Goal: Task Accomplishment & Management: Use online tool/utility

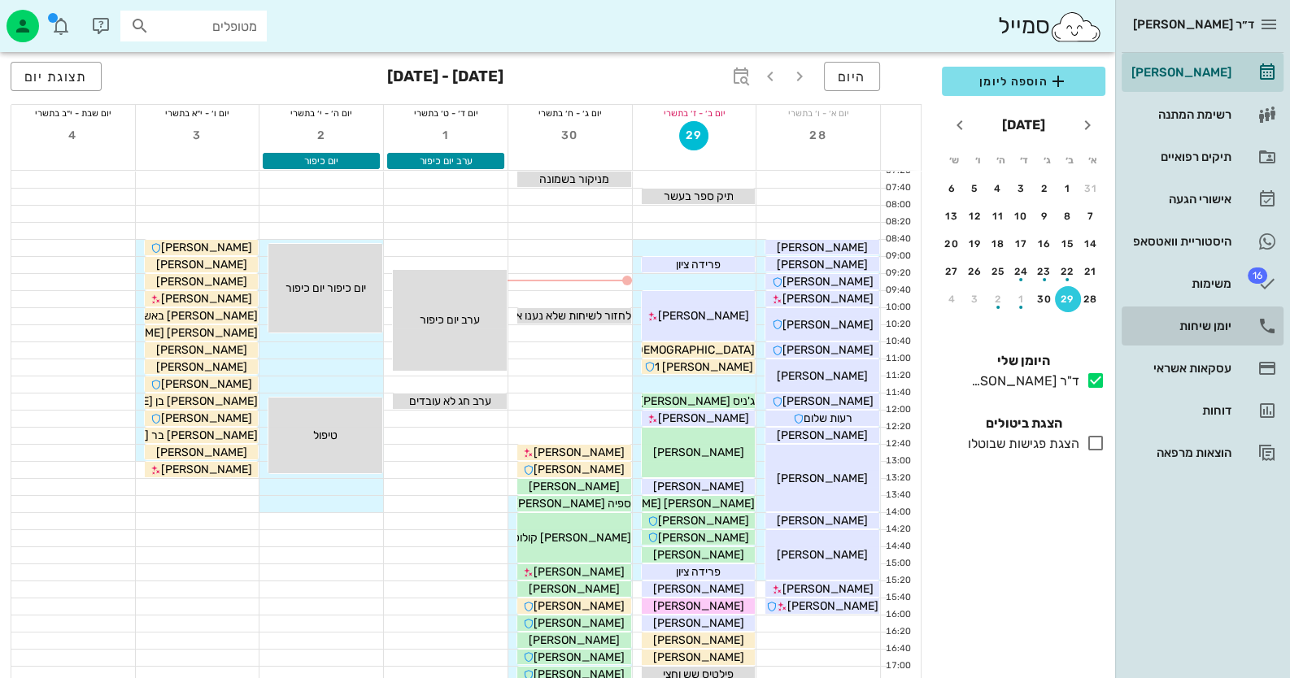
click at [1212, 316] on div "יומן שיחות" at bounding box center [1179, 326] width 103 height 26
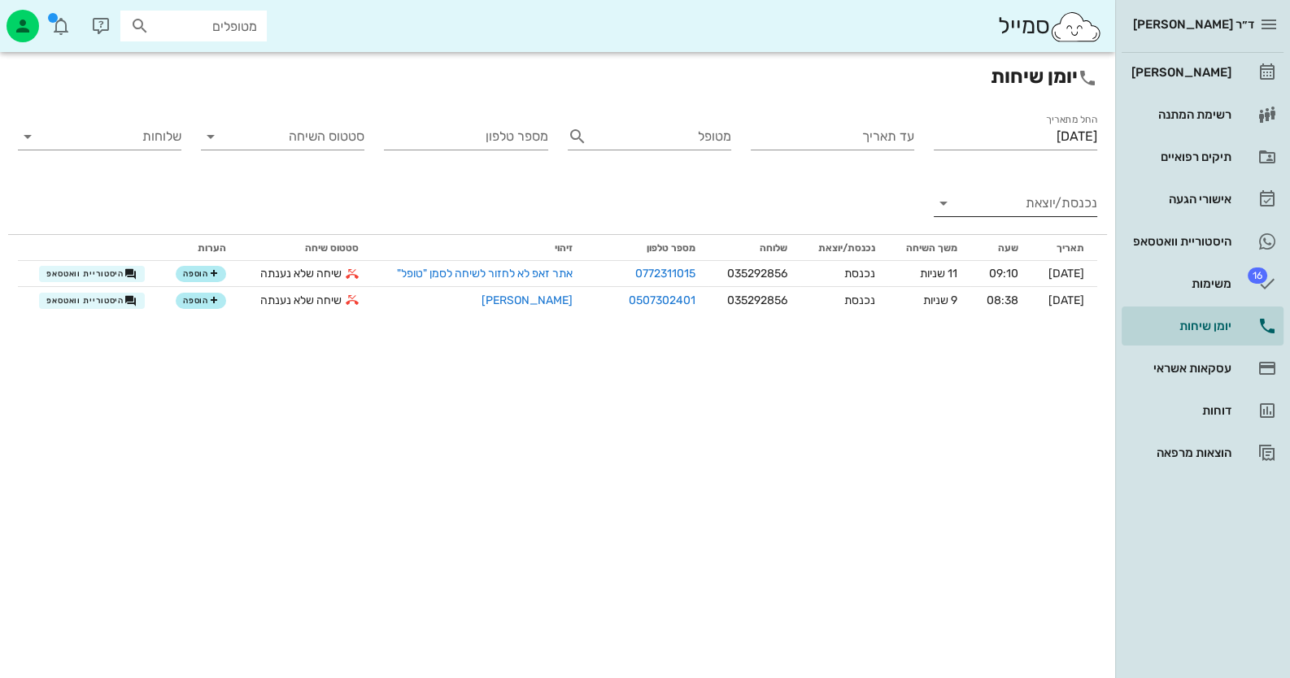
click at [1057, 207] on input "נכנסת/יוצאת" at bounding box center [1028, 203] width 137 height 26
click at [1045, 221] on div "נכנסת" at bounding box center [1045, 216] width 36 height 39
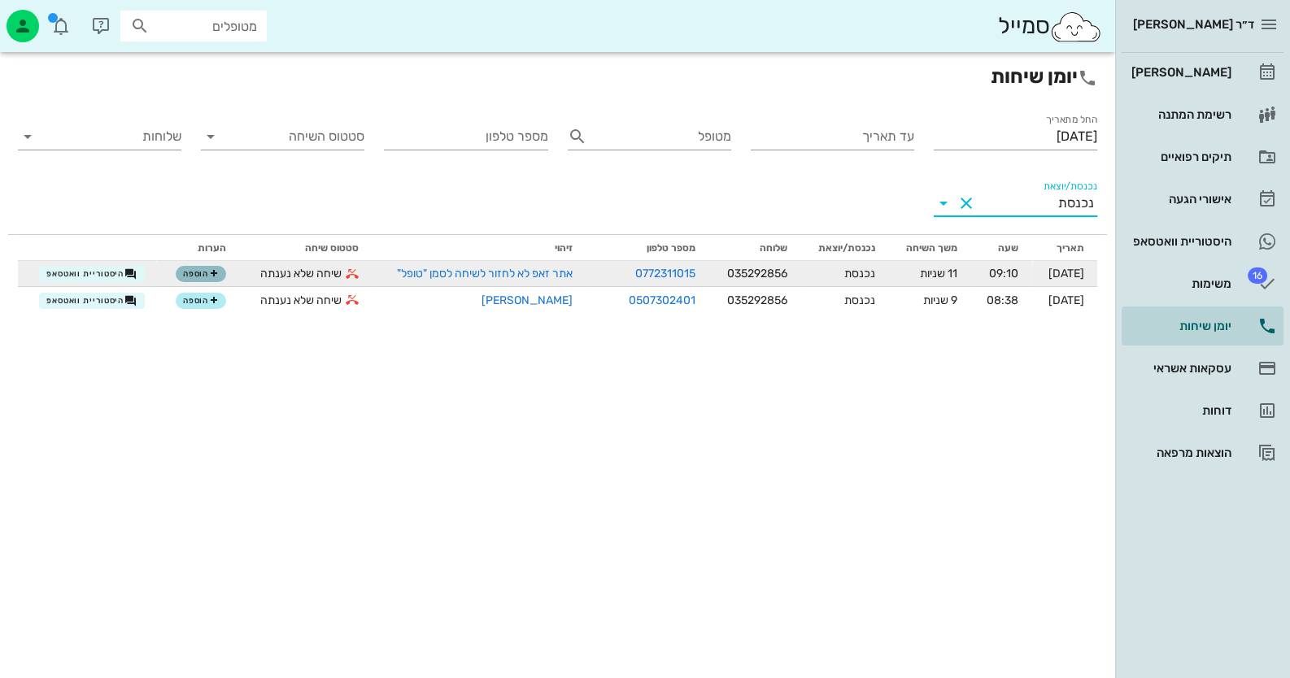
click at [209, 272] on icon "button" at bounding box center [214, 274] width 10 height 10
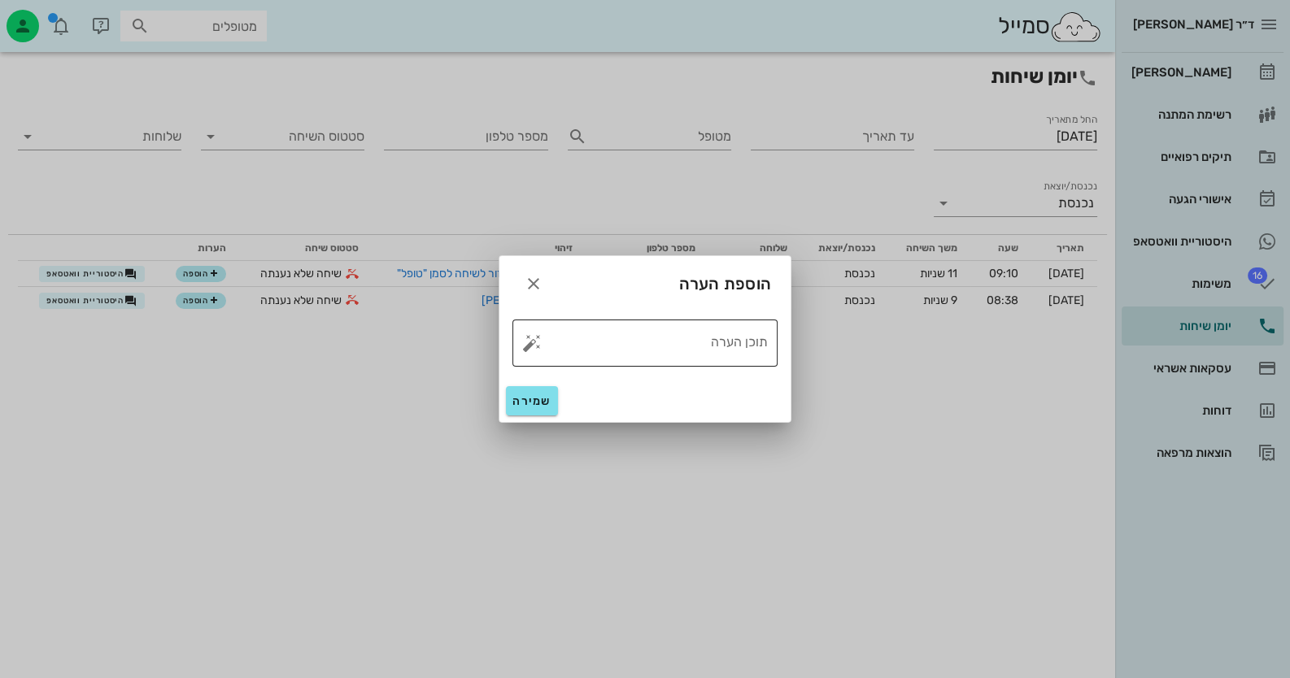
click at [532, 342] on button "button" at bounding box center [532, 343] width 20 height 20
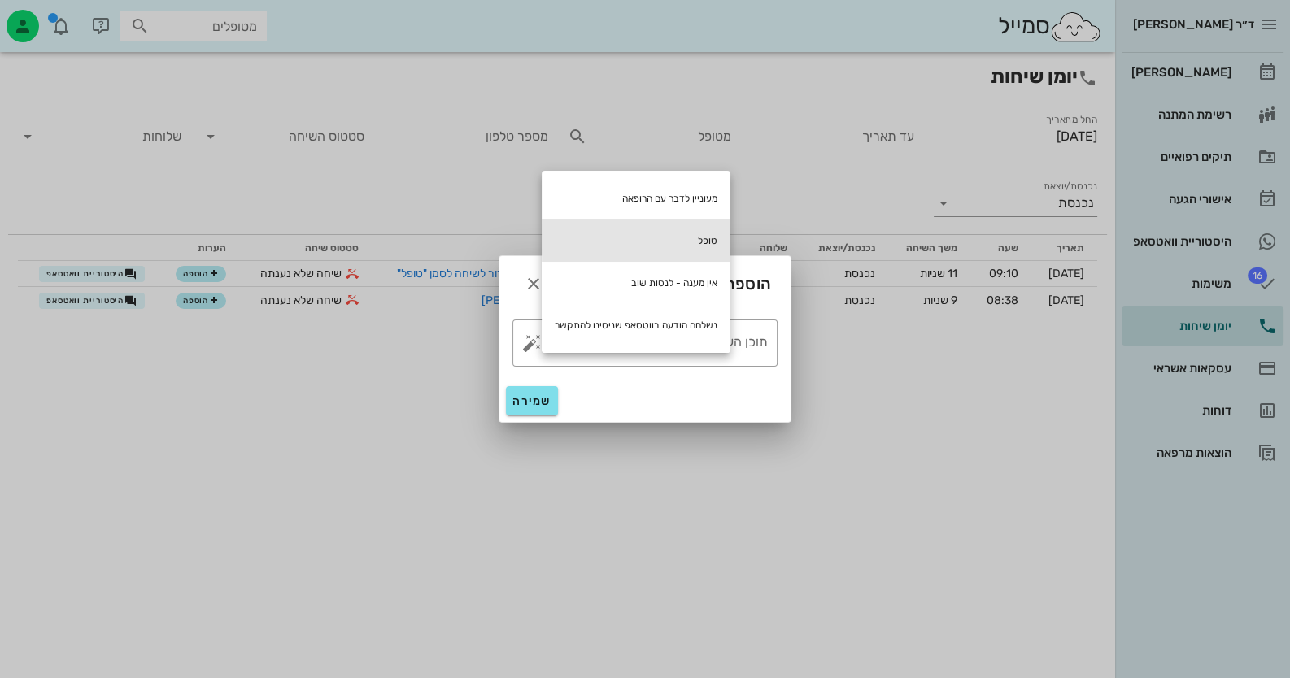
click at [665, 236] on div "טופל" at bounding box center [636, 241] width 189 height 42
type textarea "טופל"
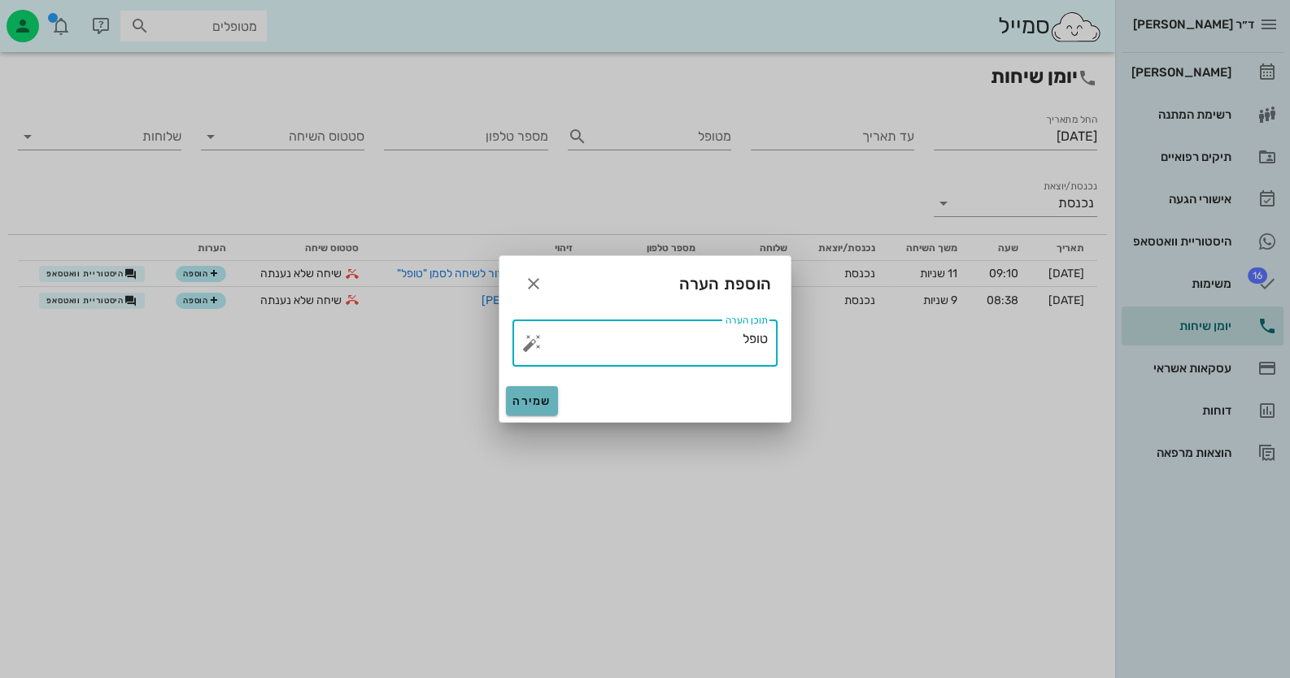
click at [529, 400] on span "שמירה" at bounding box center [531, 401] width 39 height 14
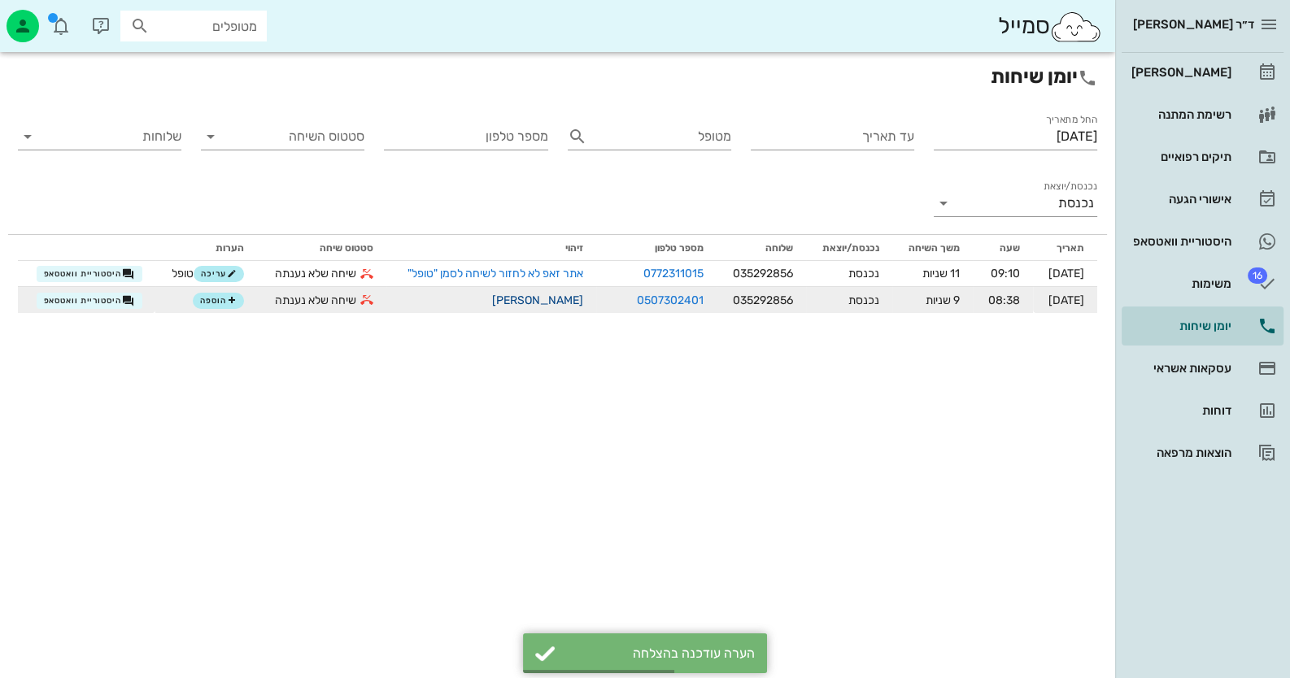
click at [550, 304] on link "[PERSON_NAME]" at bounding box center [537, 301] width 91 height 14
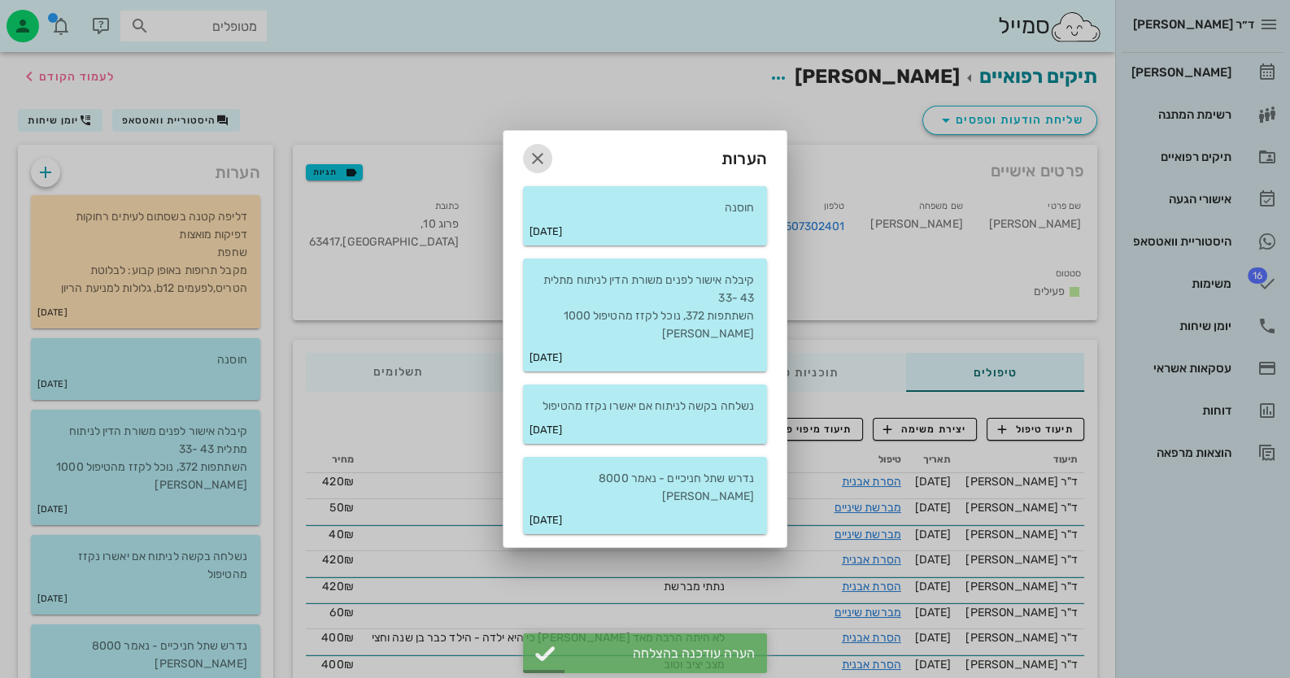
click at [535, 168] on icon "button" at bounding box center [538, 159] width 20 height 20
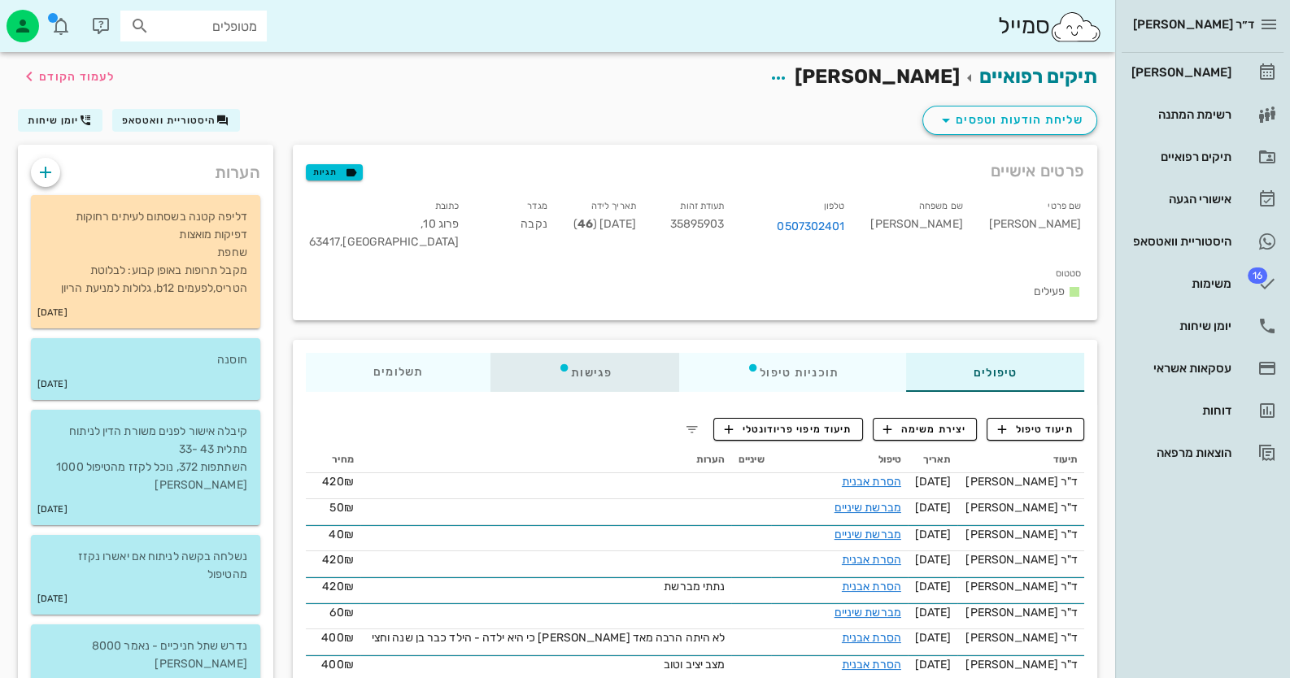
click at [593, 353] on div "פגישות" at bounding box center [584, 372] width 189 height 39
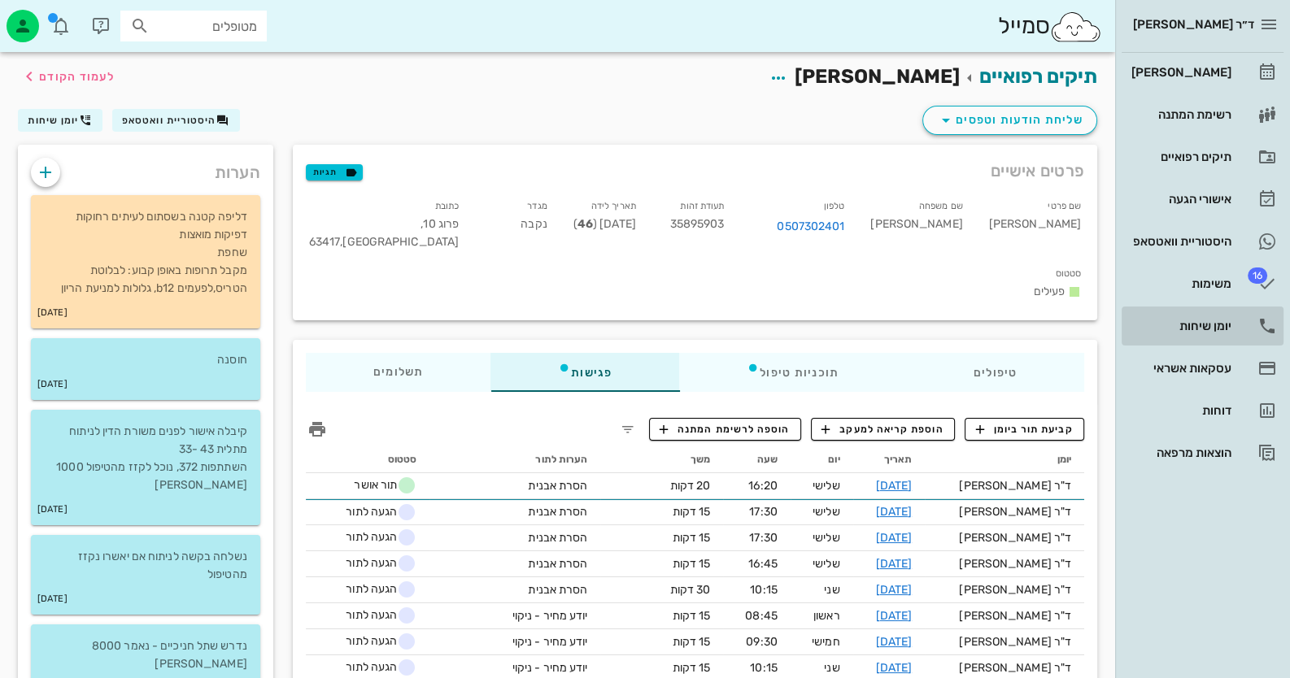
click at [1202, 316] on div "יומן שיחות" at bounding box center [1179, 326] width 103 height 26
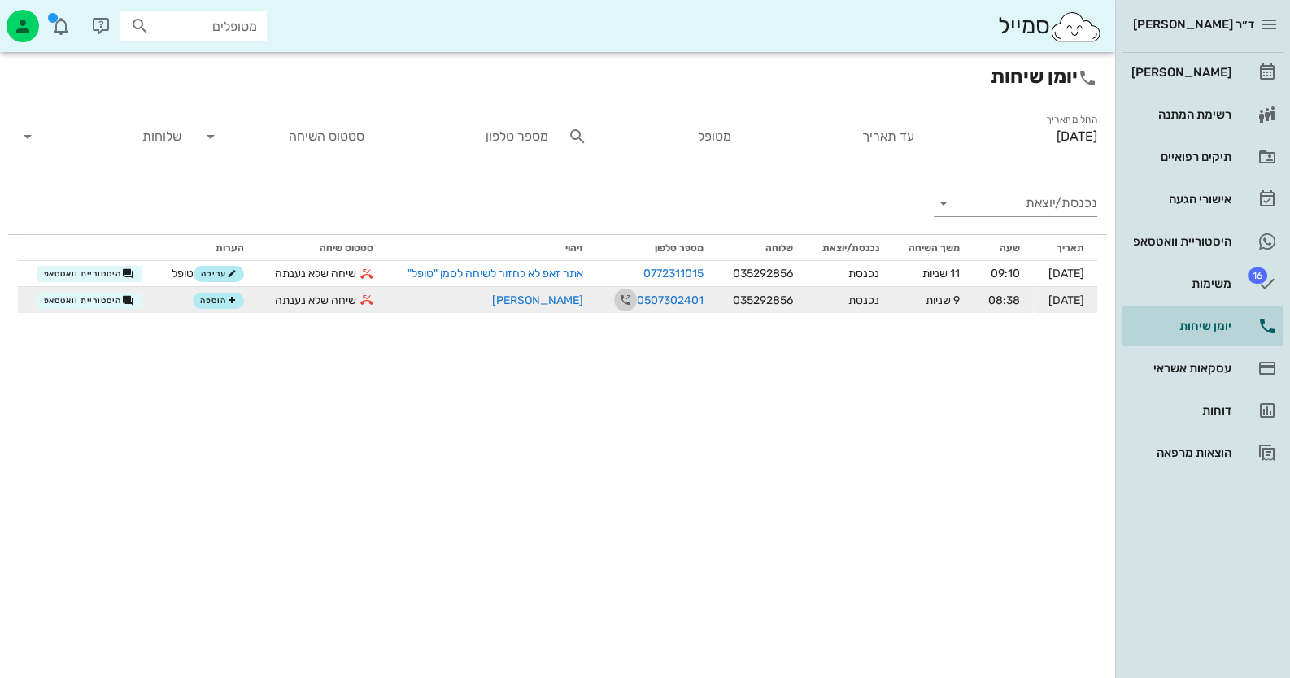
click at [616, 296] on icon "button" at bounding box center [626, 300] width 20 height 20
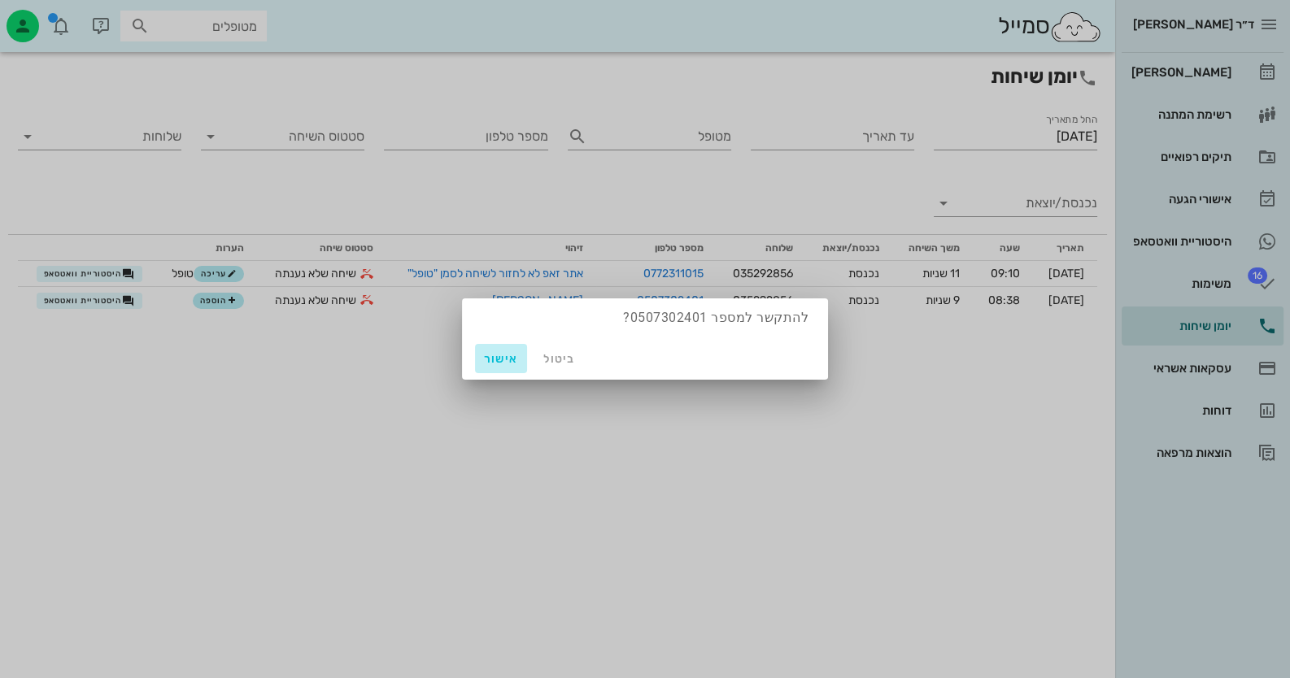
click at [501, 357] on span "אישור" at bounding box center [501, 359] width 39 height 14
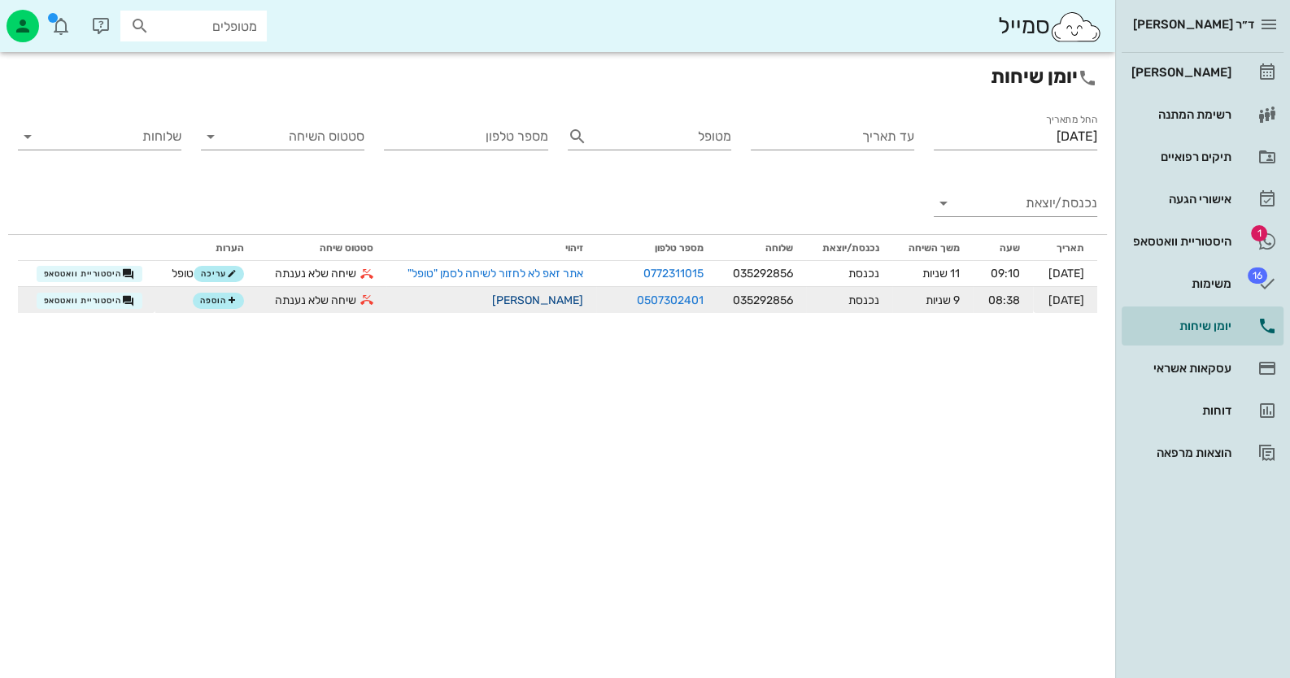
click at [545, 300] on link "[PERSON_NAME]" at bounding box center [537, 301] width 91 height 14
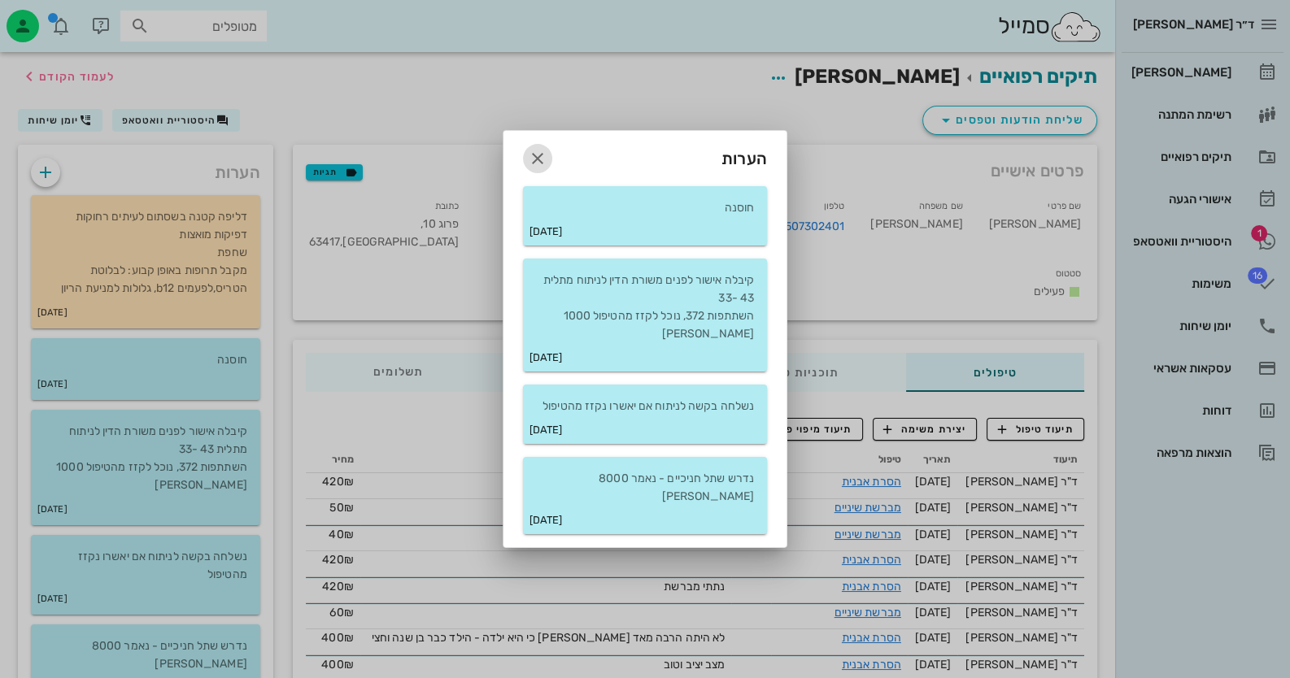
click at [537, 167] on icon "button" at bounding box center [538, 159] width 20 height 20
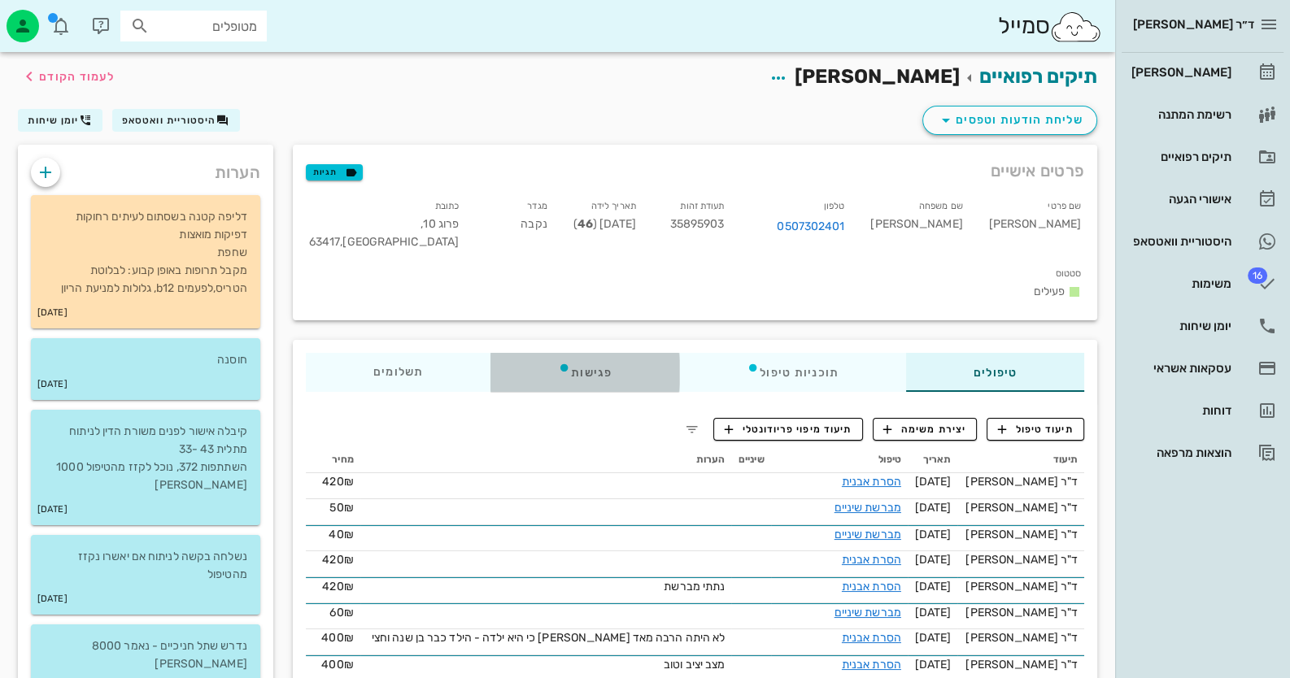
click at [592, 353] on div "פגישות" at bounding box center [584, 372] width 189 height 39
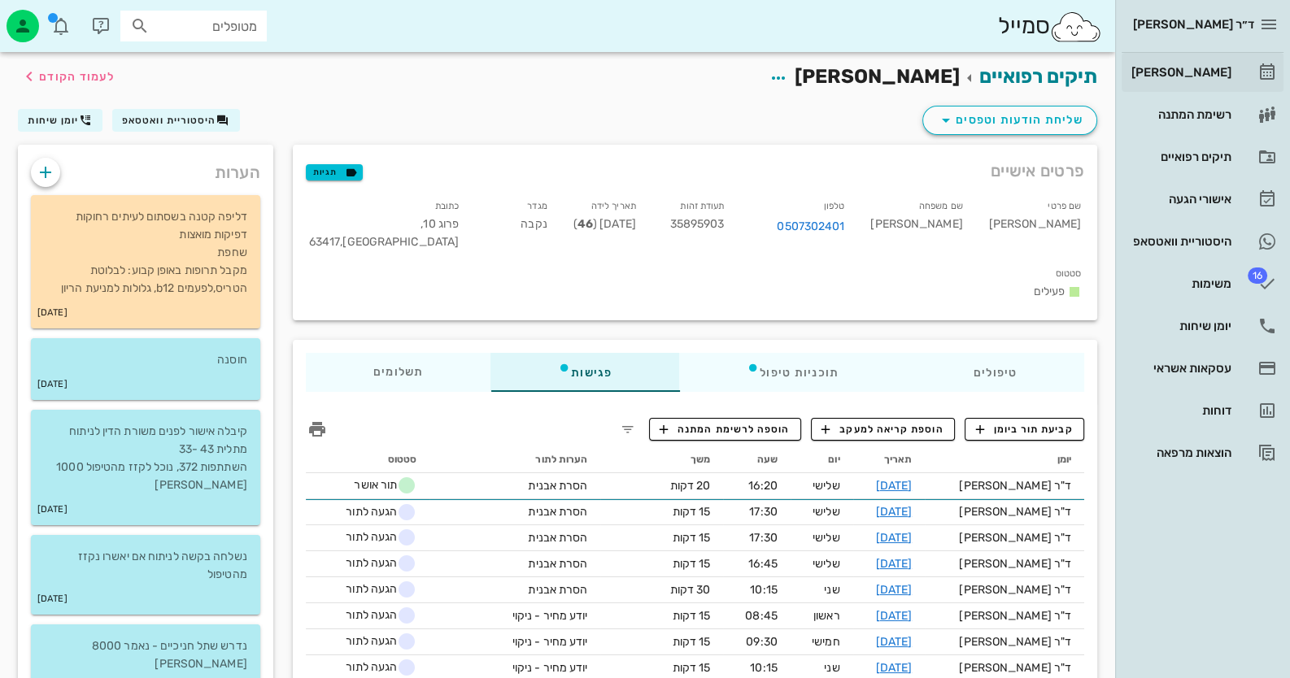
click at [1223, 52] on hr at bounding box center [1203, 52] width 162 height 1
click at [1204, 80] on div "[PERSON_NAME]" at bounding box center [1179, 72] width 103 height 26
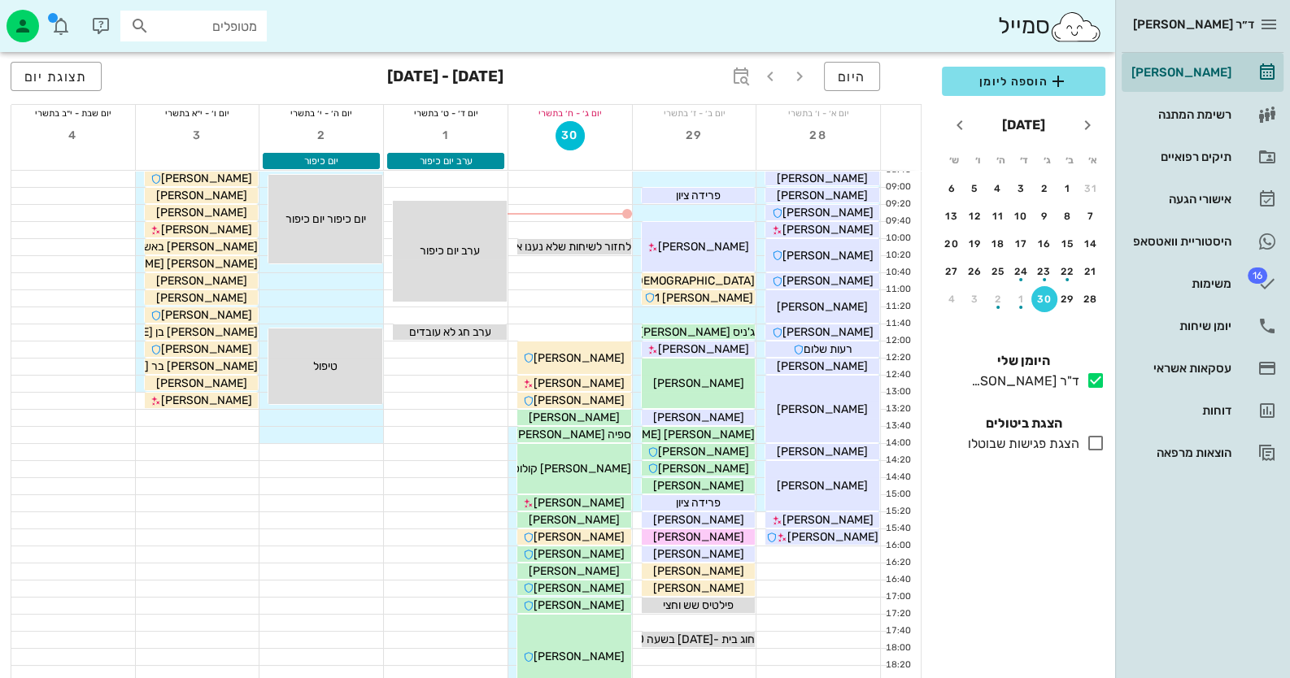
scroll to position [162, 0]
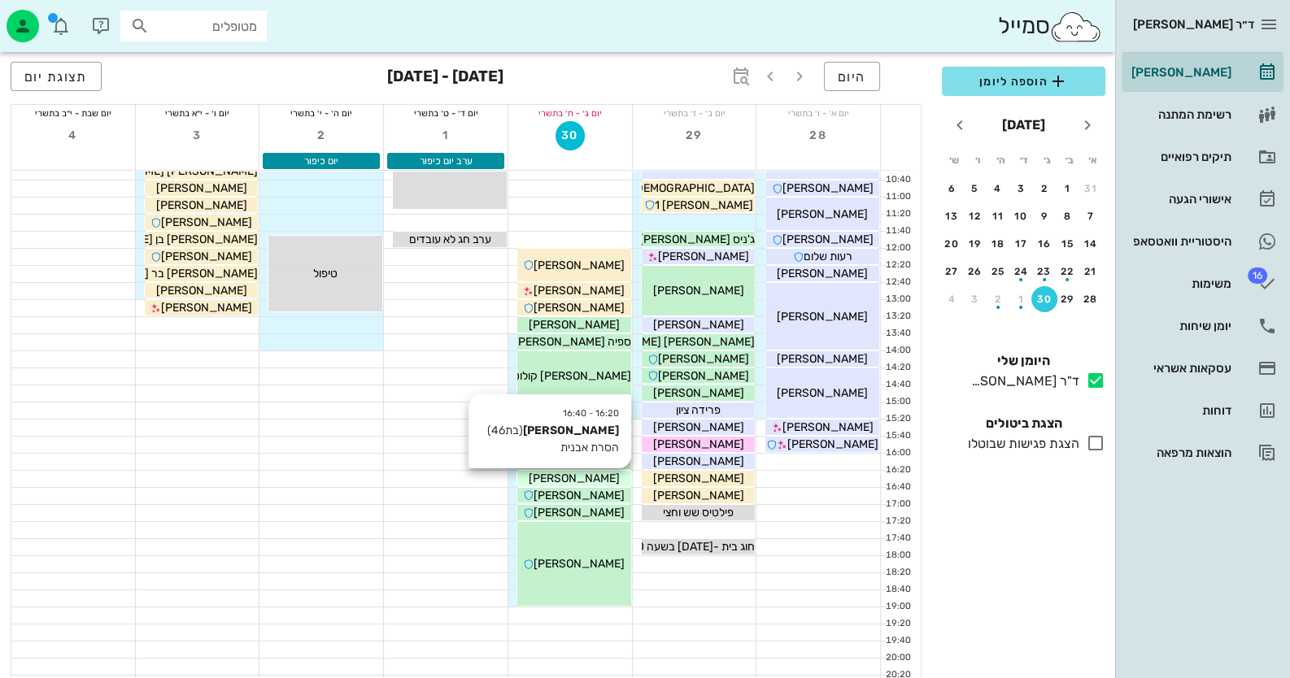
click at [573, 475] on span "[PERSON_NAME]" at bounding box center [574, 479] width 91 height 14
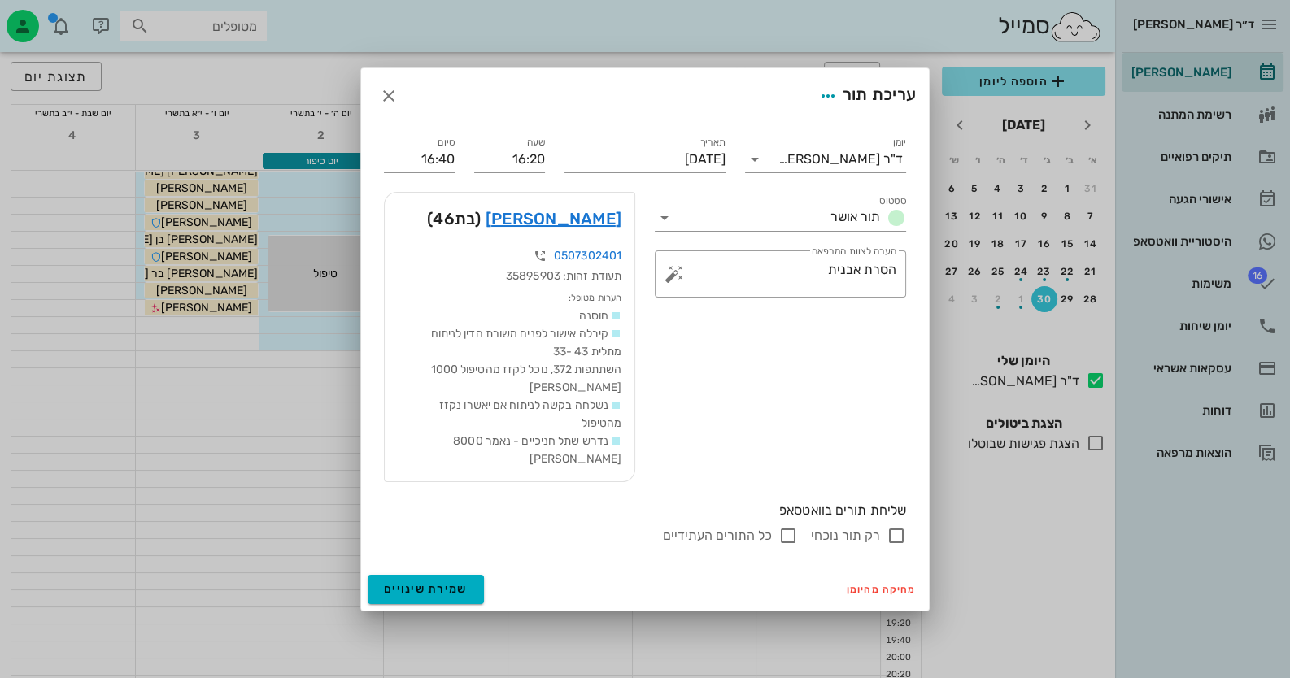
click at [901, 526] on input "רק תור נוכחי" at bounding box center [897, 536] width 20 height 20
checkbox input "false"
click at [443, 582] on span "שמירת שינויים" at bounding box center [426, 589] width 84 height 14
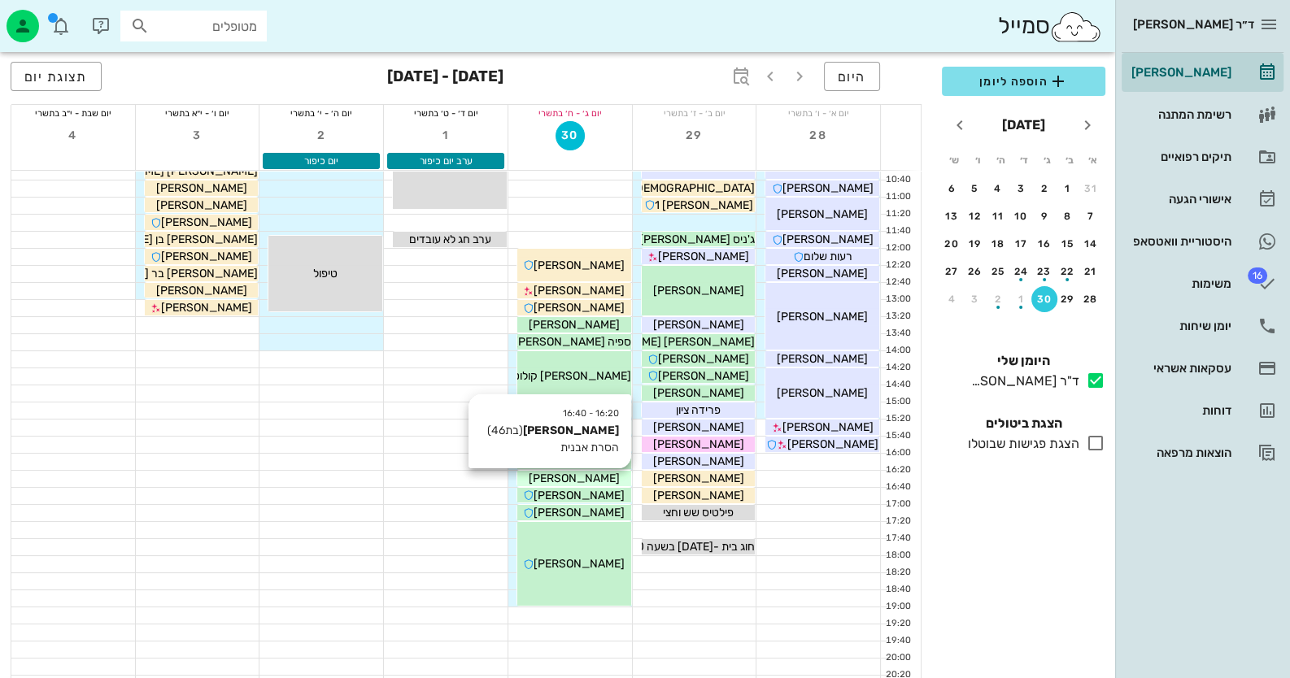
click at [597, 477] on span "[PERSON_NAME]" at bounding box center [574, 479] width 91 height 14
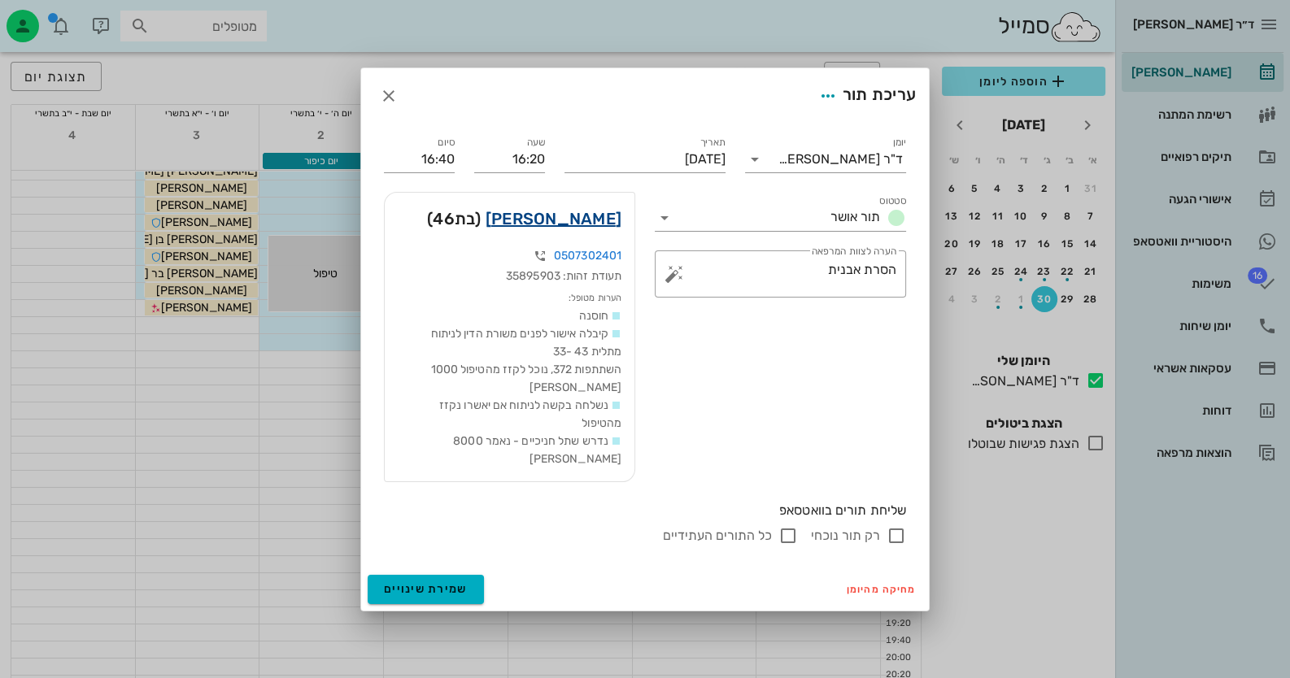
click at [564, 222] on link "[PERSON_NAME]" at bounding box center [554, 219] width 136 height 26
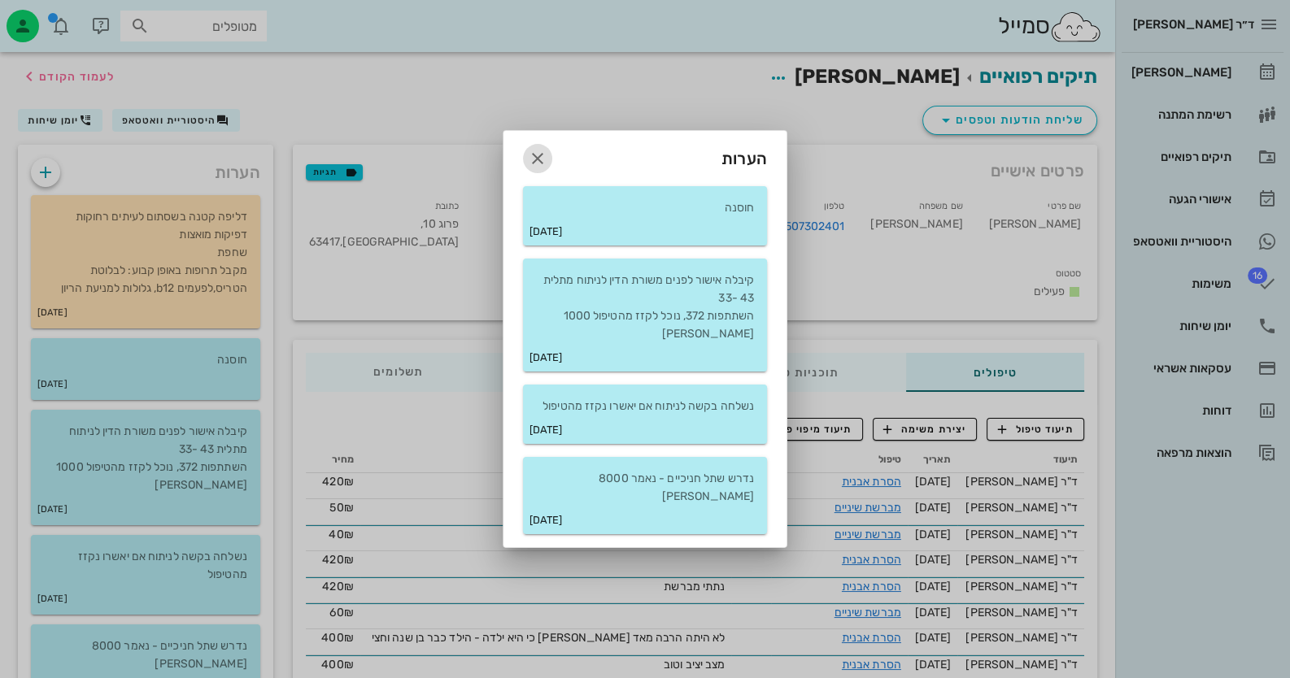
drag, startPoint x: 541, startPoint y: 168, endPoint x: 552, endPoint y: 172, distance: 11.8
click at [541, 168] on icon "button" at bounding box center [538, 159] width 20 height 20
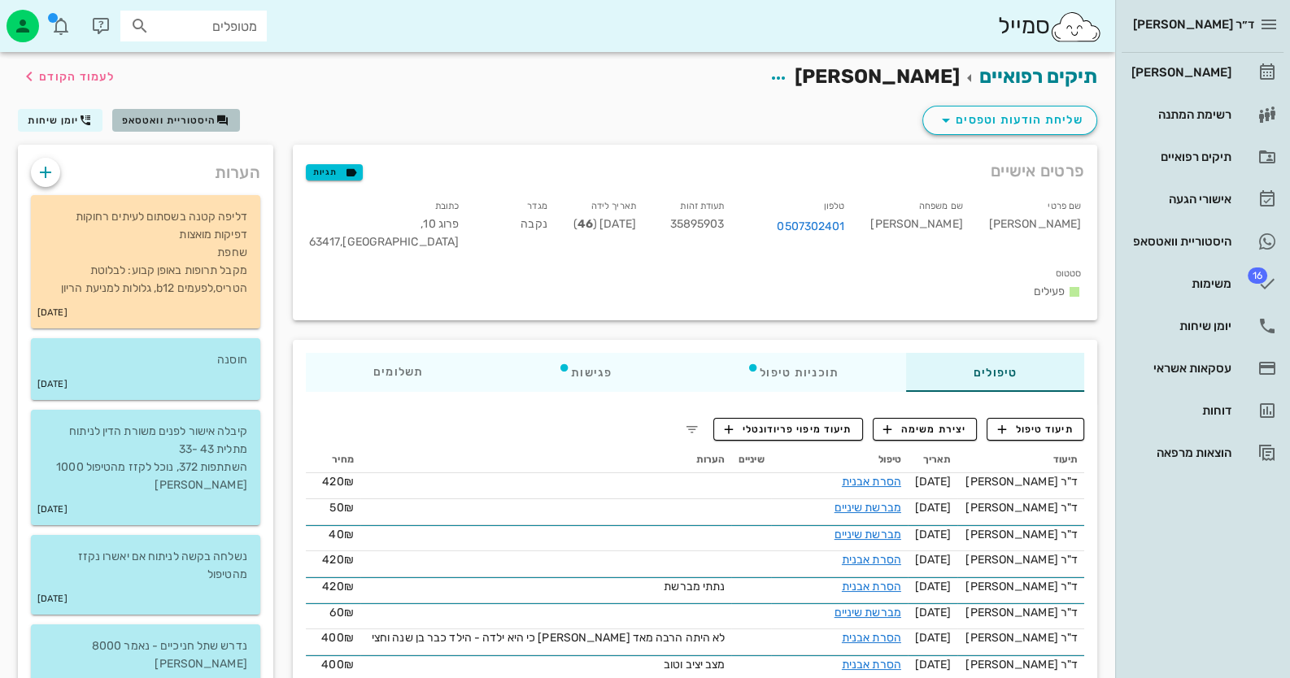
click at [197, 120] on span "היסטוריית וואטסאפ" at bounding box center [169, 120] width 94 height 11
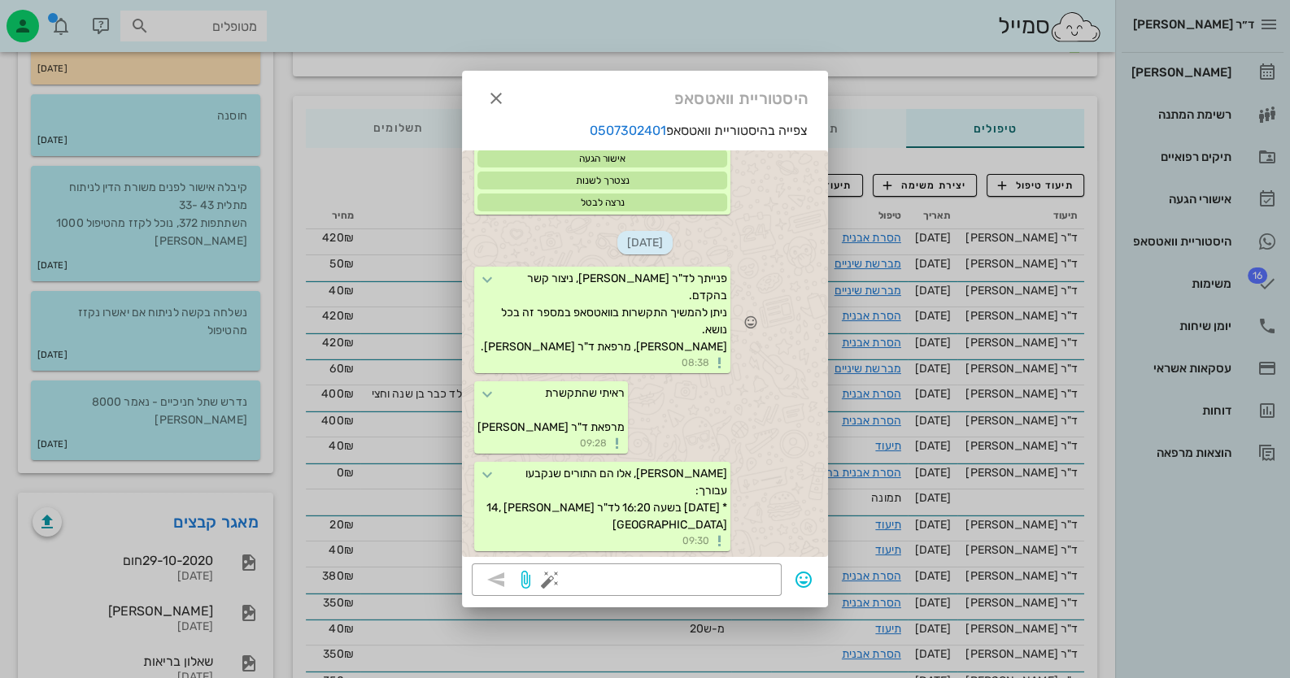
scroll to position [440, 0]
click at [500, 104] on icon "button" at bounding box center [496, 99] width 20 height 20
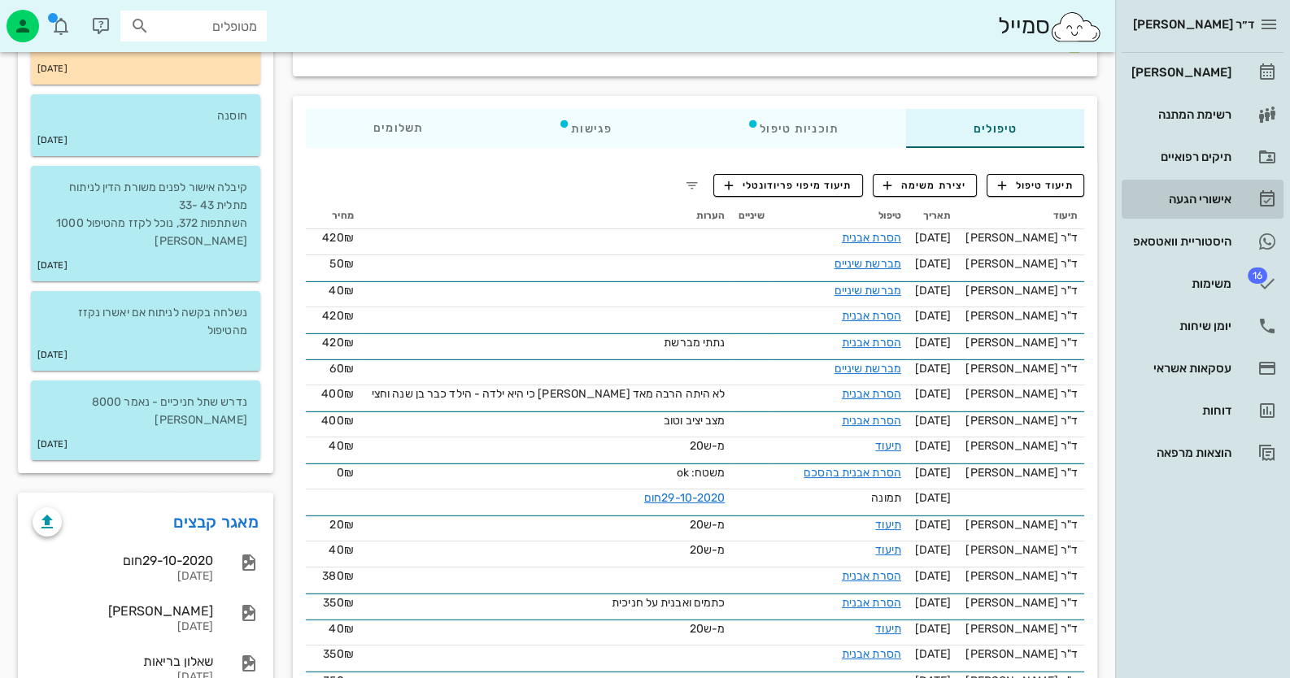
click at [1220, 194] on div "אישורי הגעה" at bounding box center [1179, 199] width 103 height 13
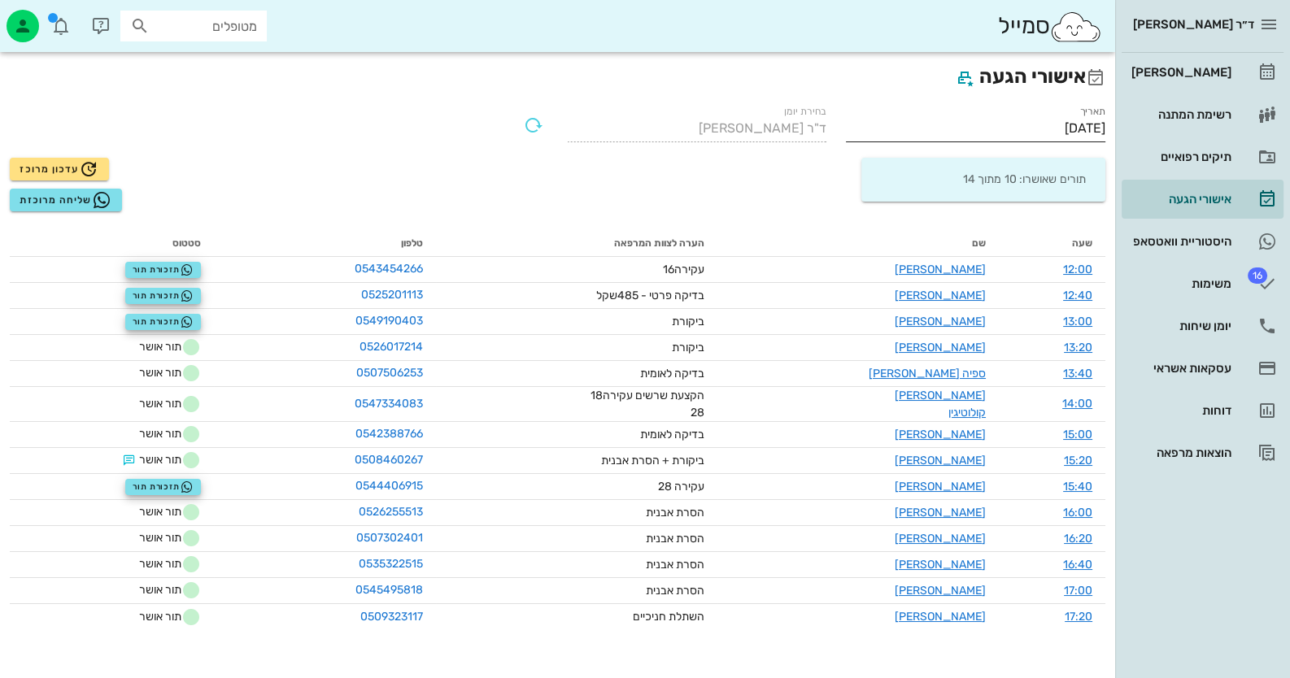
click at [1031, 124] on input "[DATE]" at bounding box center [975, 129] width 259 height 26
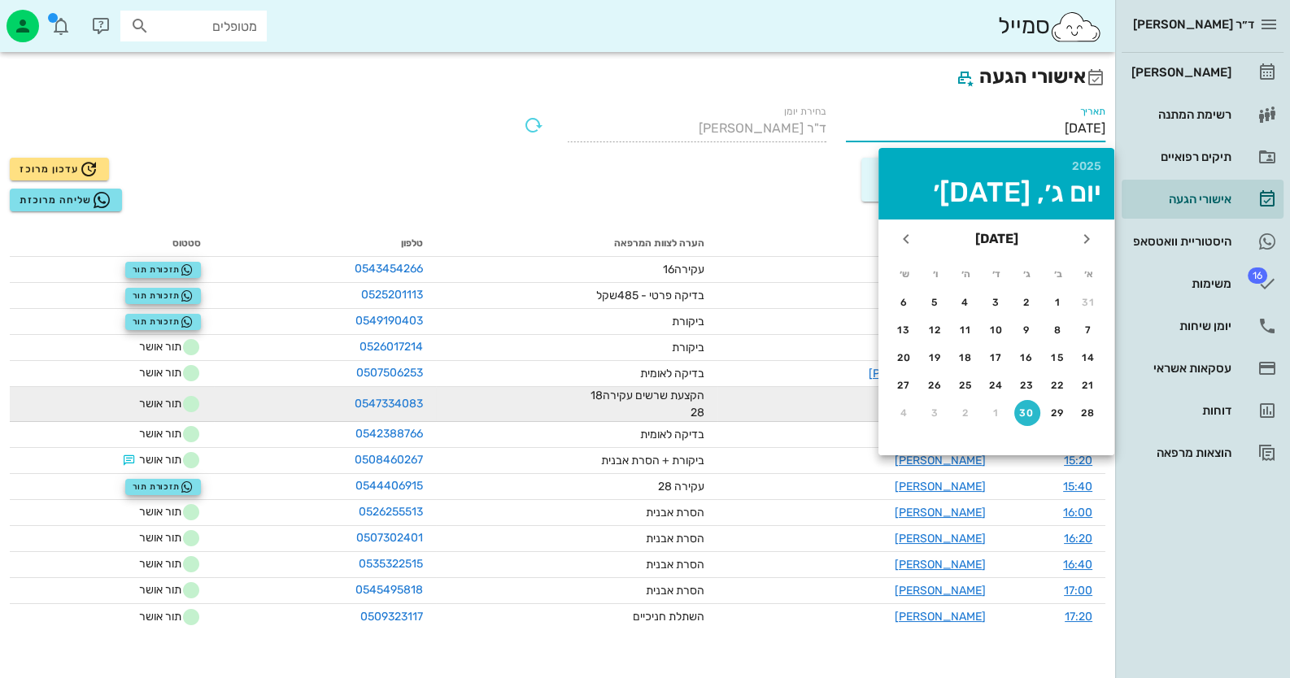
click at [1029, 413] on div "30" at bounding box center [1027, 413] width 26 height 11
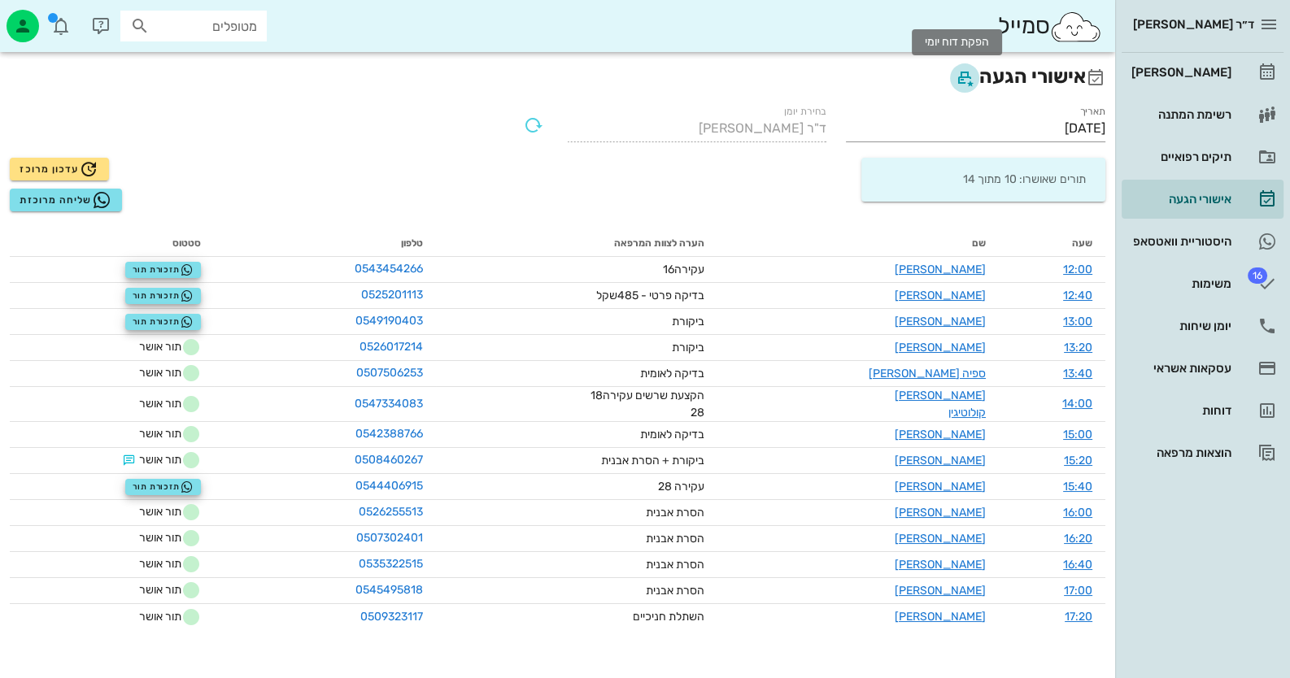
click at [955, 75] on icon "button" at bounding box center [965, 78] width 20 height 20
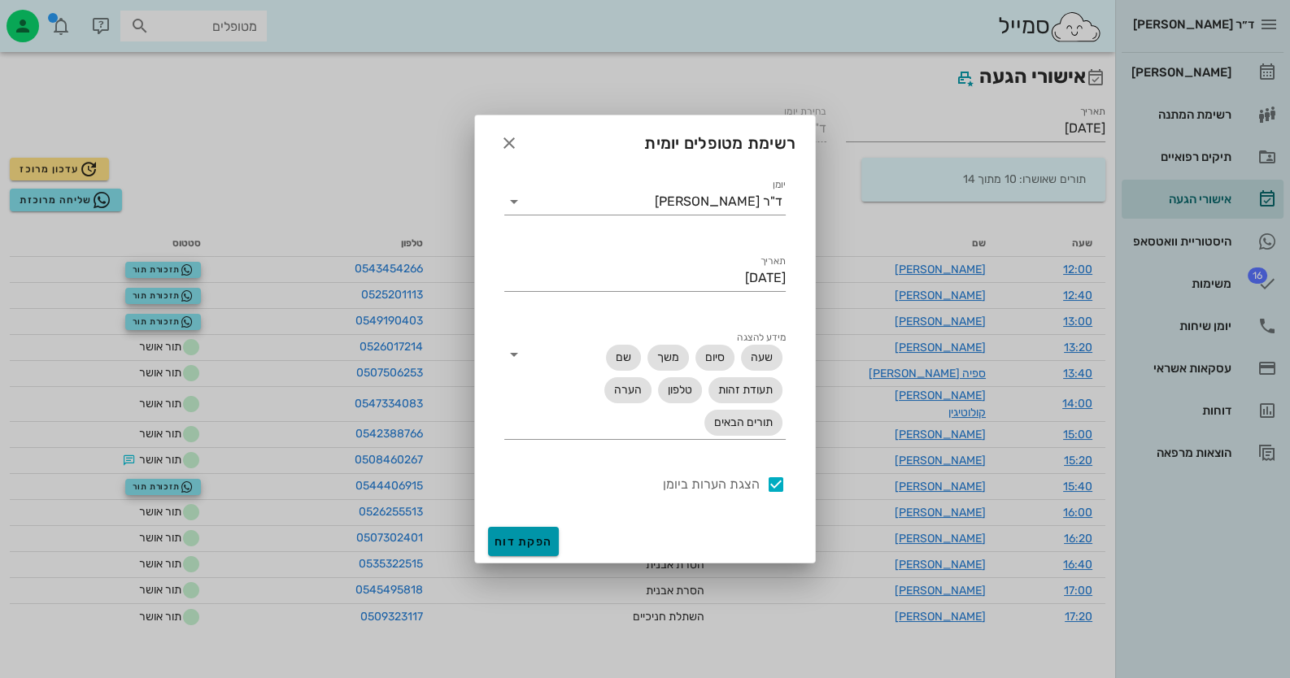
click at [523, 544] on span "הפקת דוח" at bounding box center [524, 542] width 58 height 14
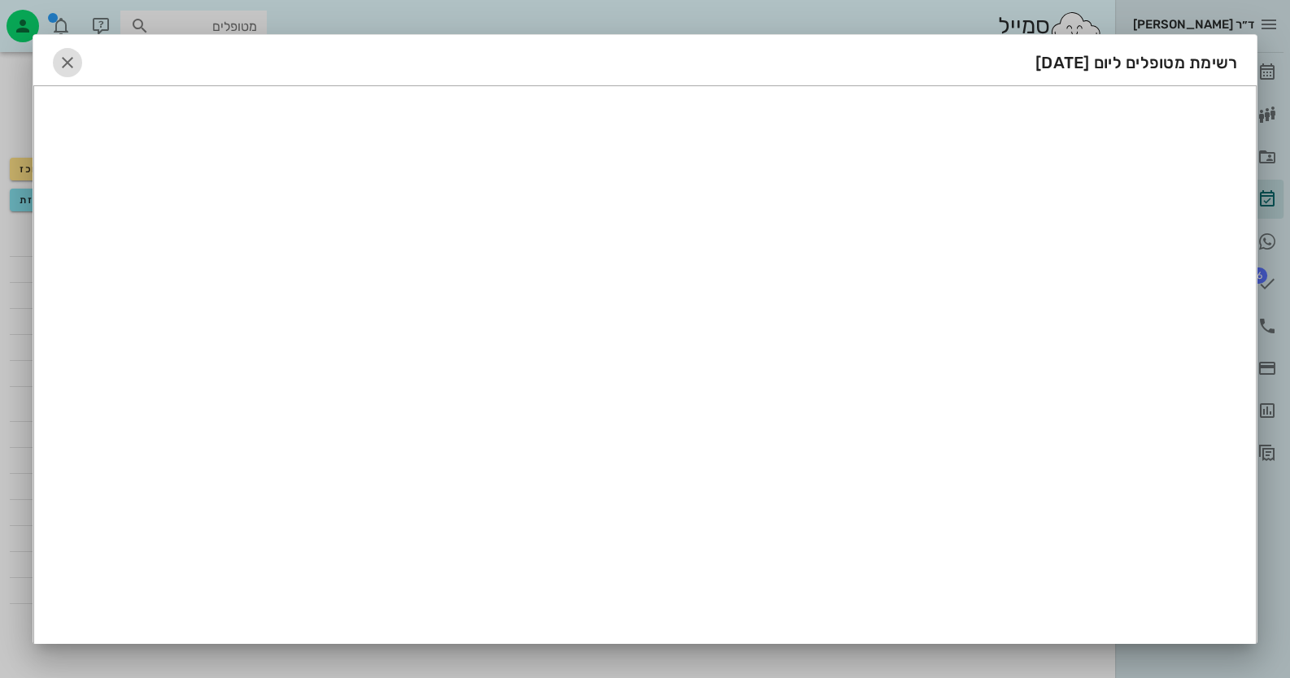
click at [69, 60] on icon "button" at bounding box center [68, 63] width 20 height 20
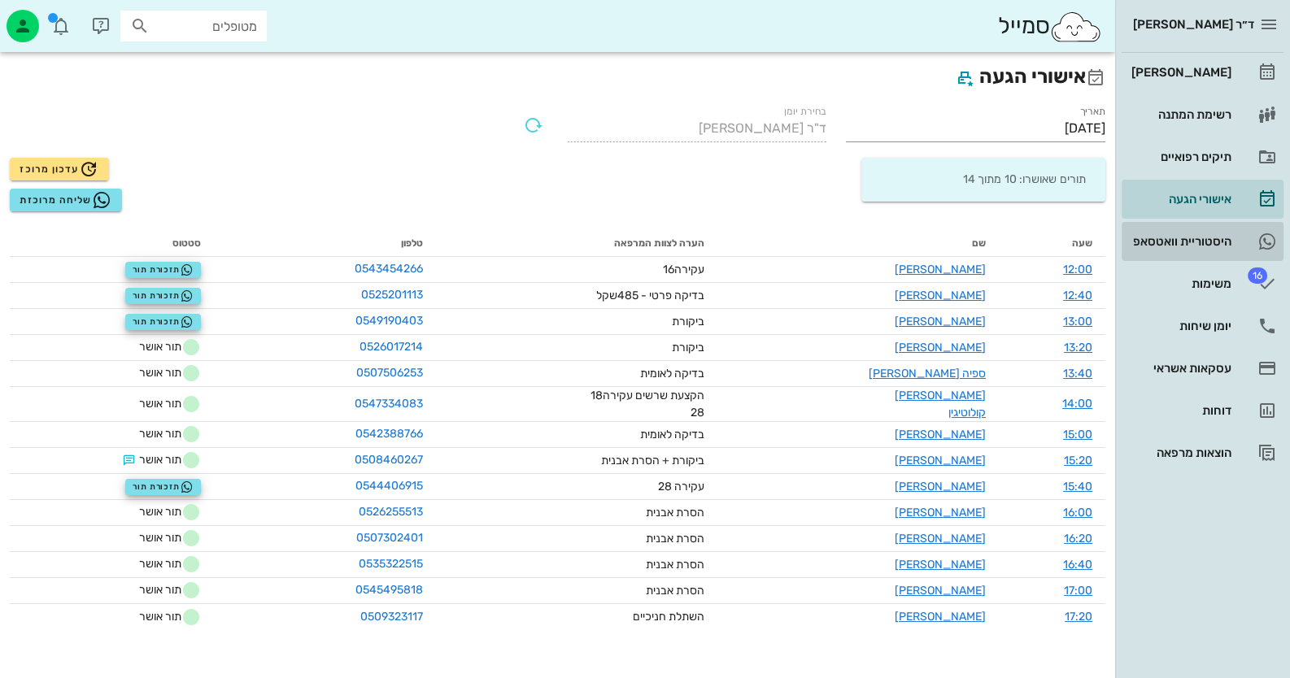
click at [1213, 243] on div "היסטוריית וואטסאפ" at bounding box center [1179, 241] width 103 height 13
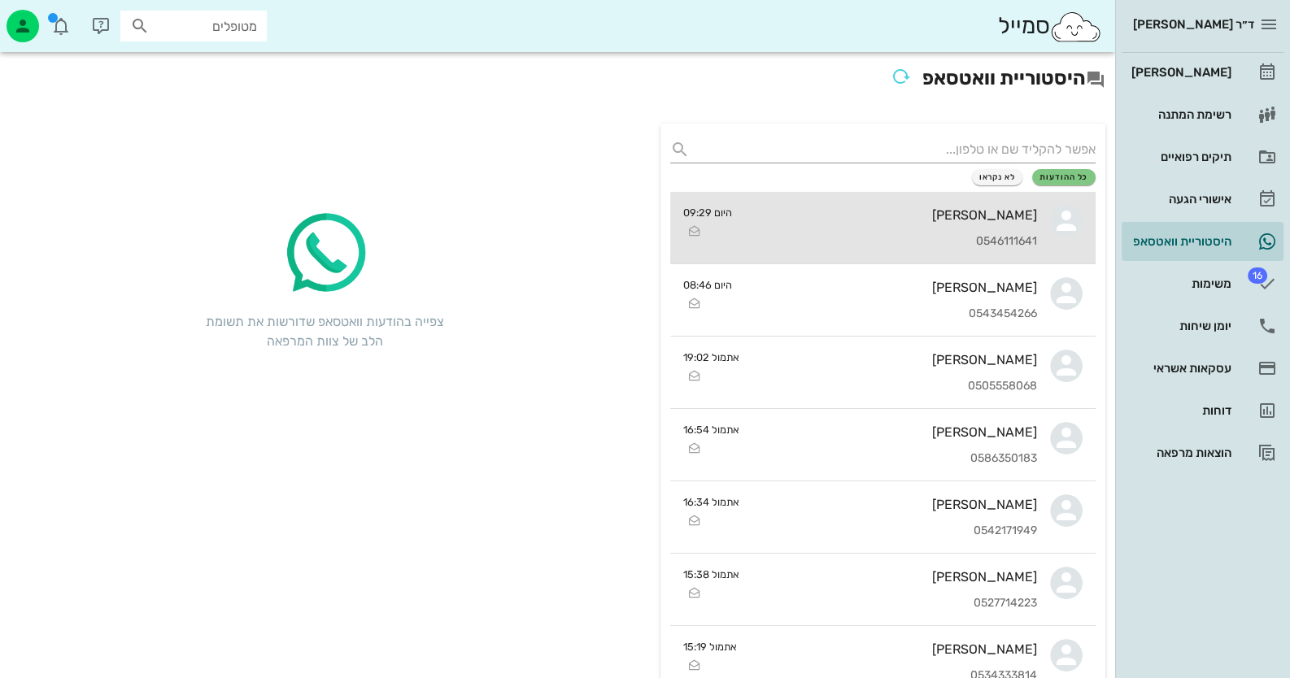
click at [1001, 220] on div "[PERSON_NAME]" at bounding box center [891, 214] width 292 height 15
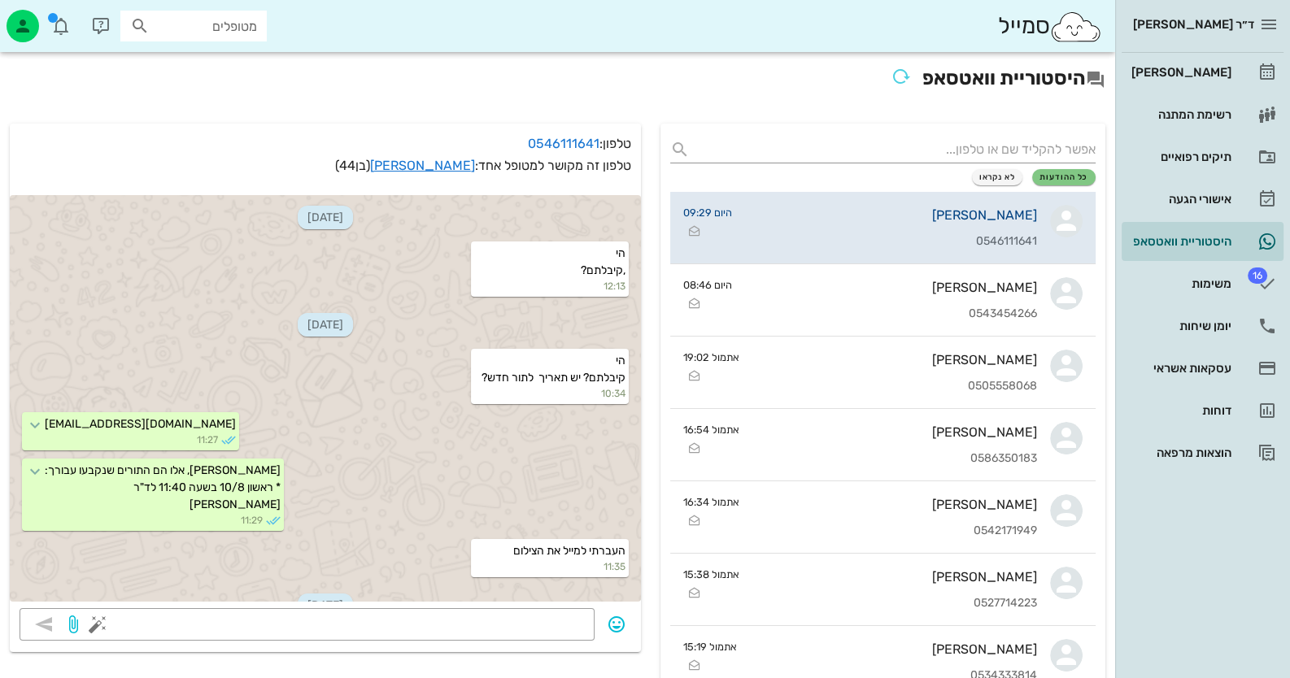
scroll to position [1019, 0]
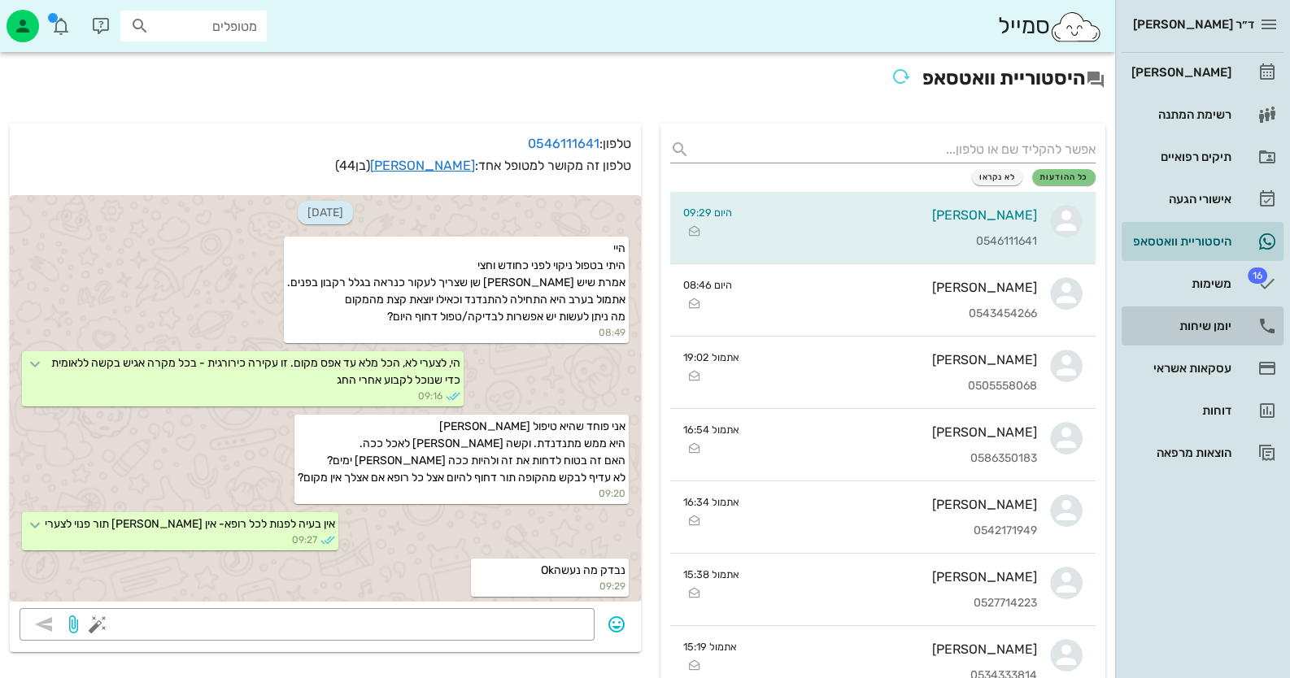
click at [1203, 325] on div "יומן שיחות" at bounding box center [1179, 326] width 103 height 13
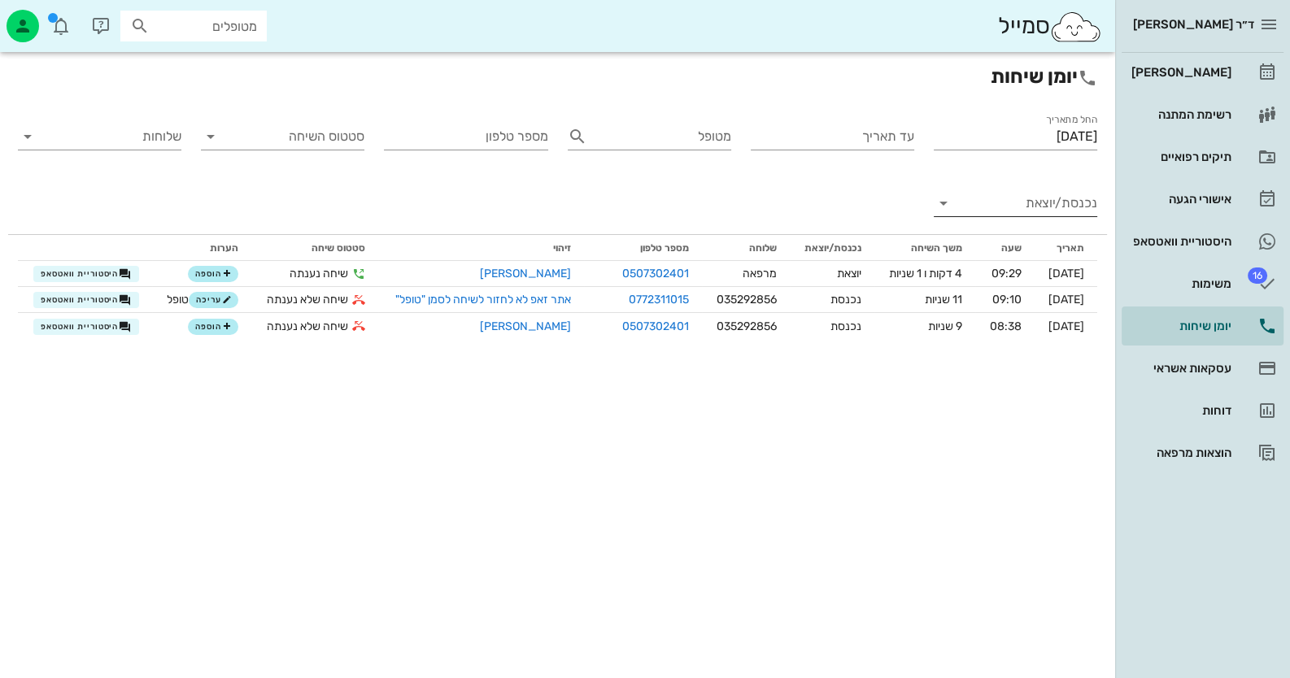
click at [1063, 211] on input "נכנסת/יוצאת" at bounding box center [1028, 203] width 137 height 26
click at [1036, 219] on div "נכנסת" at bounding box center [1045, 216] width 36 height 39
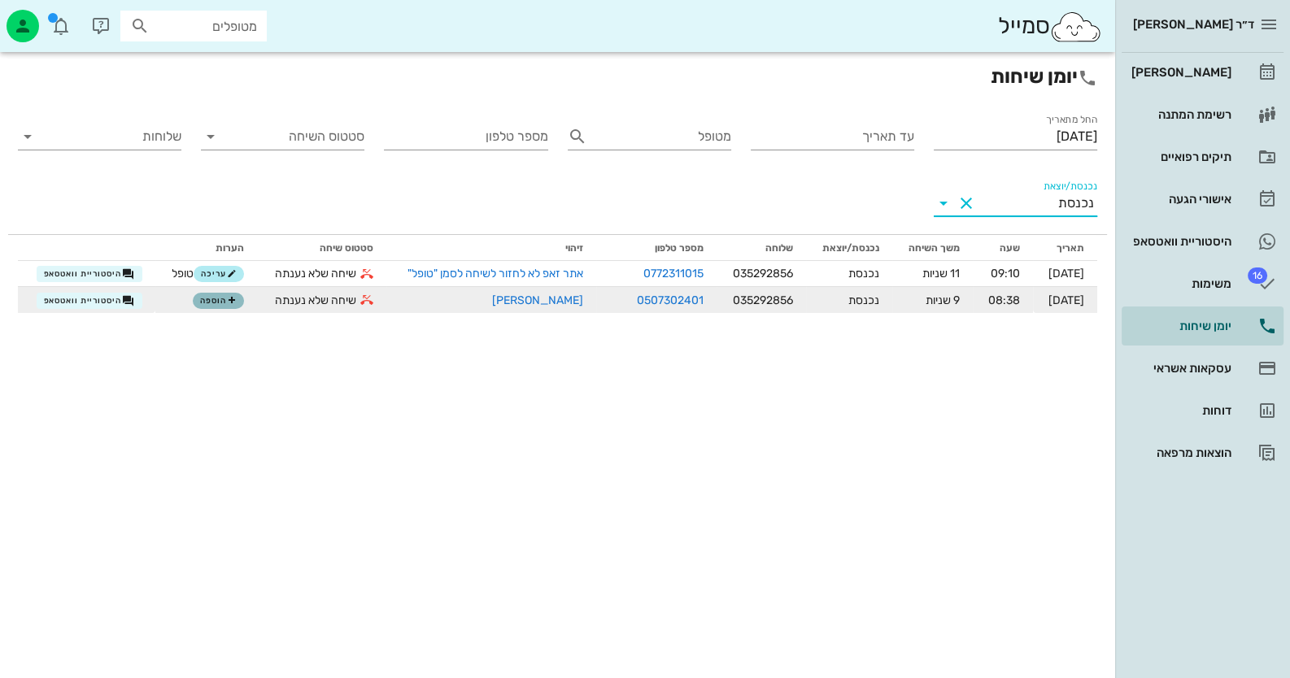
click at [203, 304] on span "הוספה" at bounding box center [218, 301] width 36 height 10
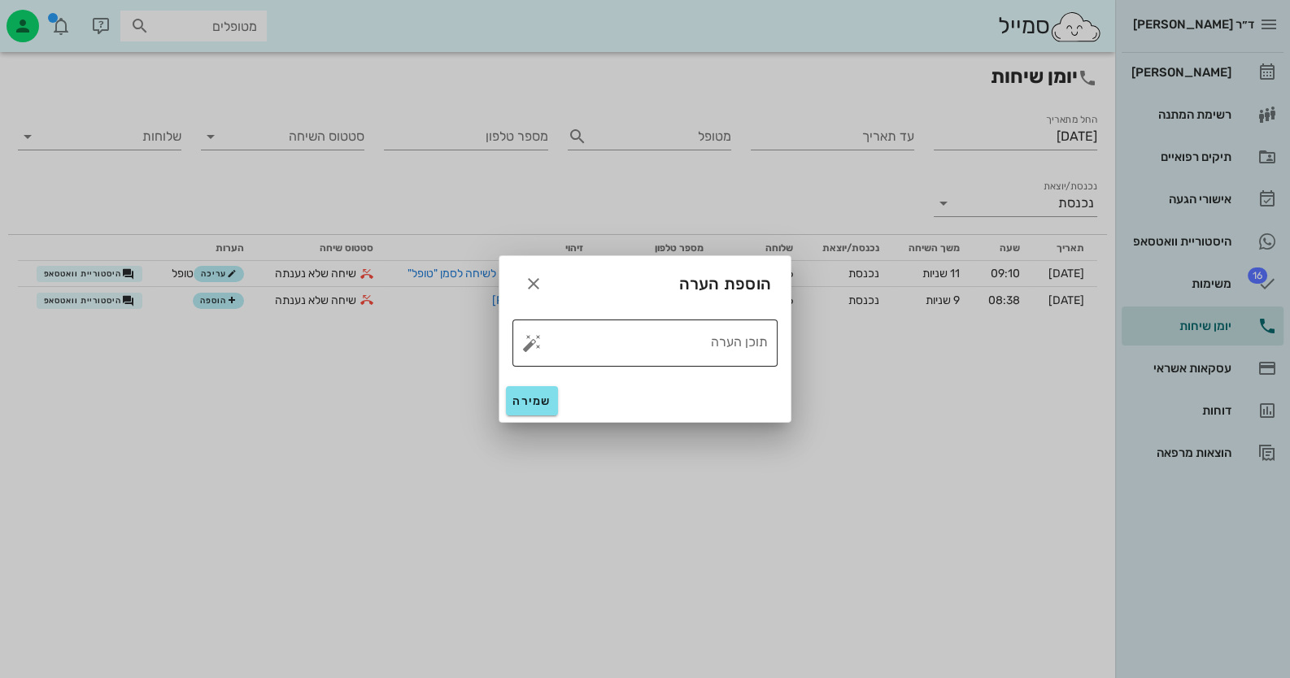
click at [532, 339] on button "button" at bounding box center [532, 343] width 20 height 20
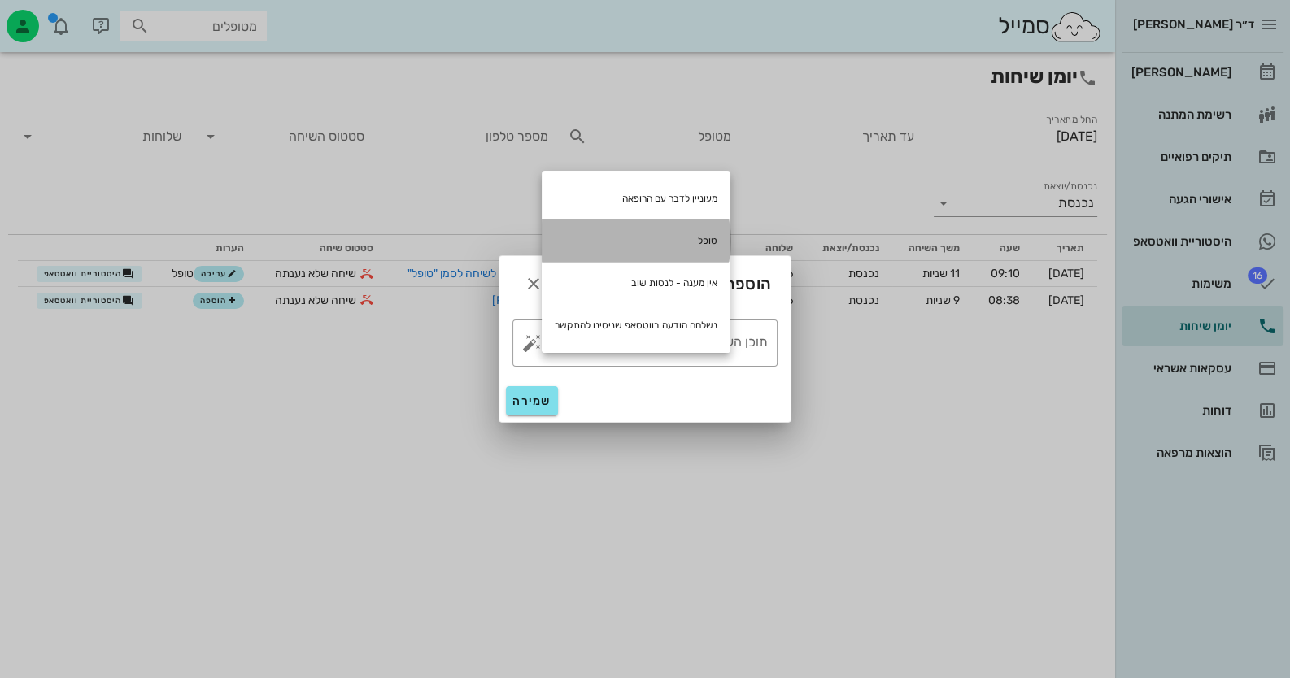
click at [683, 242] on div "טופל" at bounding box center [636, 241] width 189 height 42
type textarea "טופל"
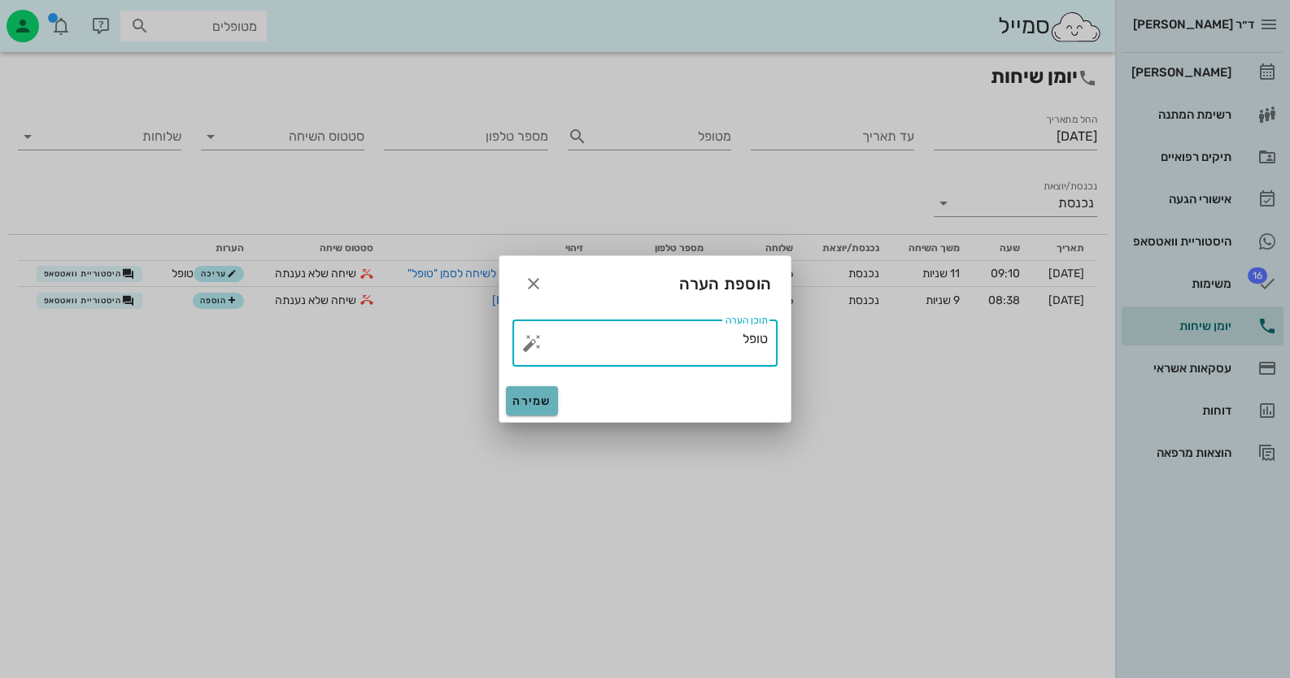
click at [537, 403] on span "שמירה" at bounding box center [531, 401] width 39 height 14
